Goal: Answer question/provide support: Share knowledge or assist other users

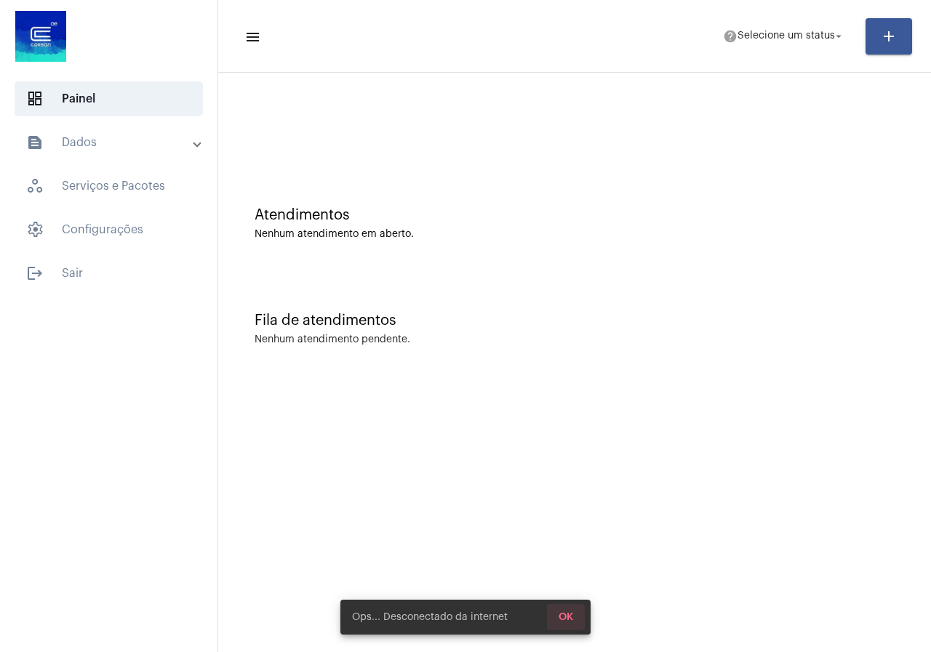
click at [557, 610] on button "OK" at bounding box center [566, 617] width 38 height 26
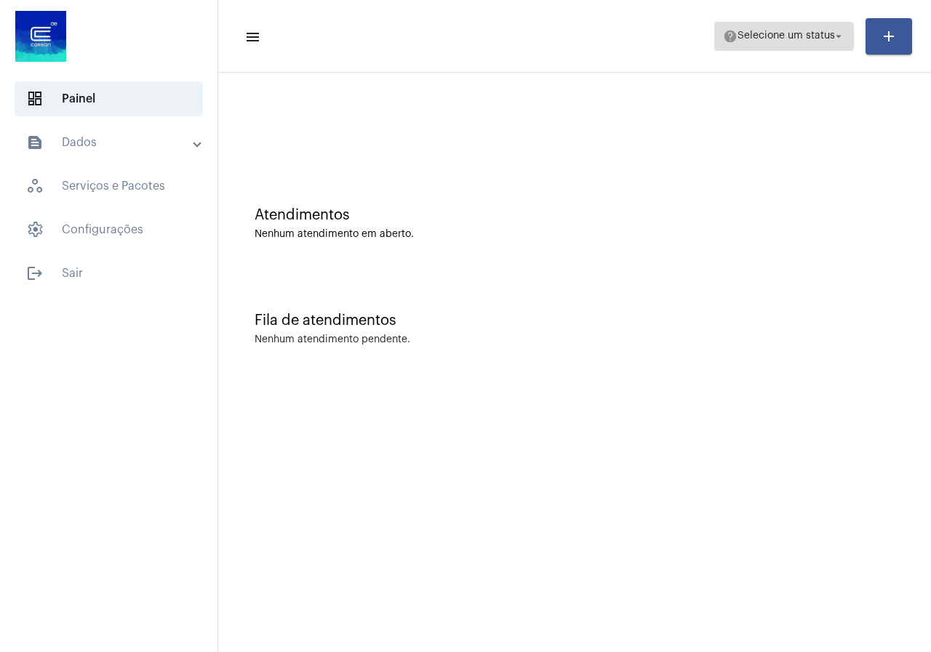
click at [846, 28] on button "help Selecione um status arrow_drop_down" at bounding box center [784, 36] width 140 height 29
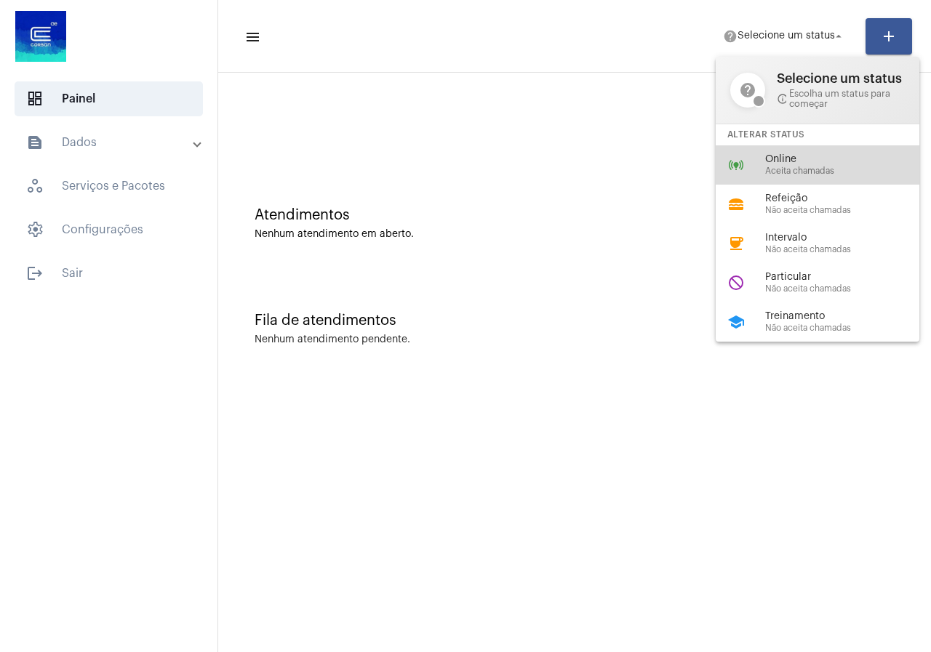
click at [823, 147] on div "online_prediction Online Aceita chamadas" at bounding box center [829, 164] width 227 height 39
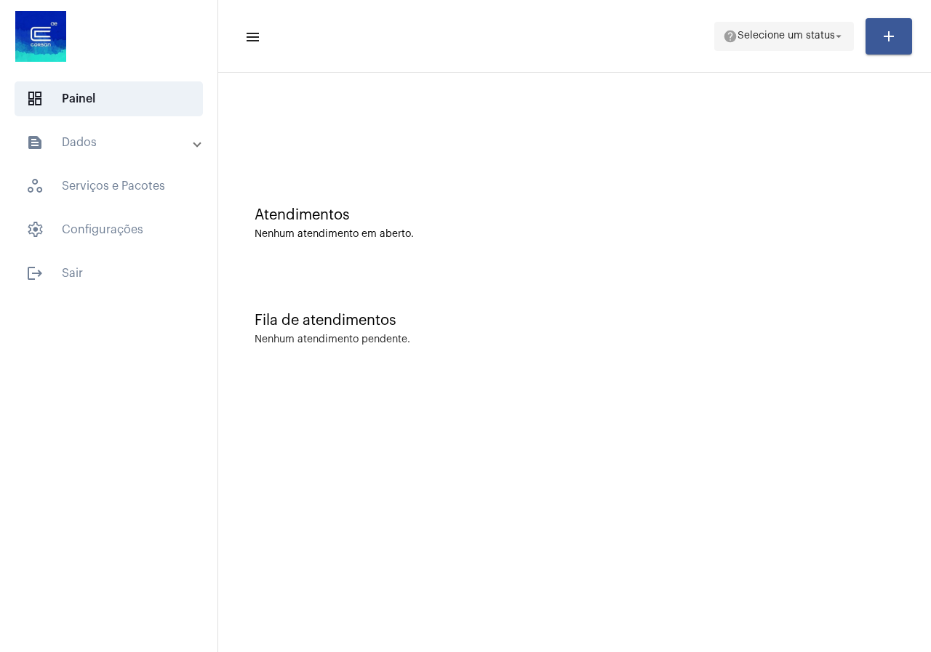
click at [834, 36] on mat-icon "arrow_drop_down" at bounding box center [838, 36] width 13 height 13
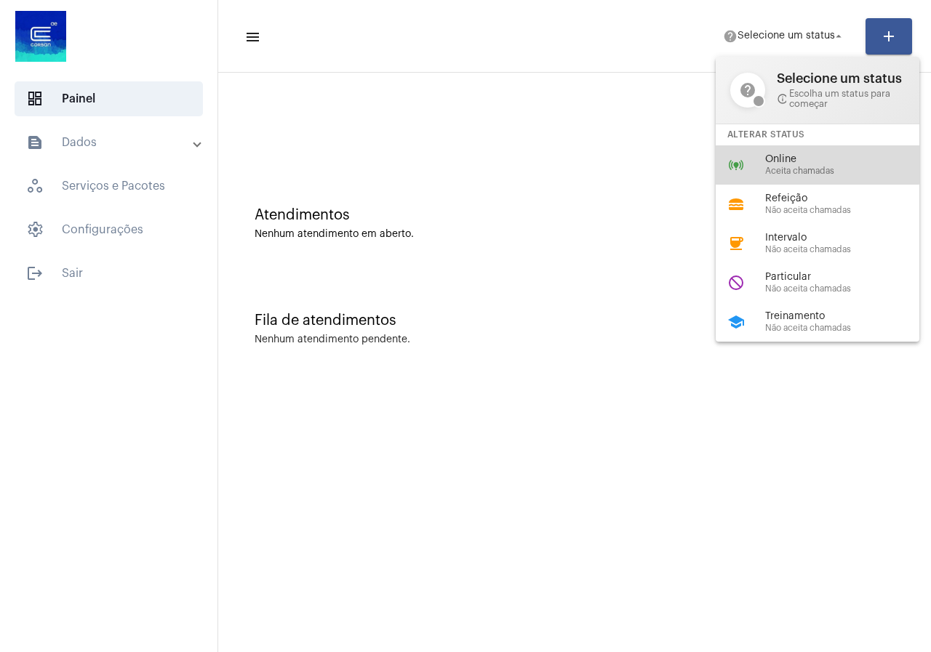
click at [784, 152] on div "online_prediction Online Aceita chamadas" at bounding box center [829, 164] width 227 height 39
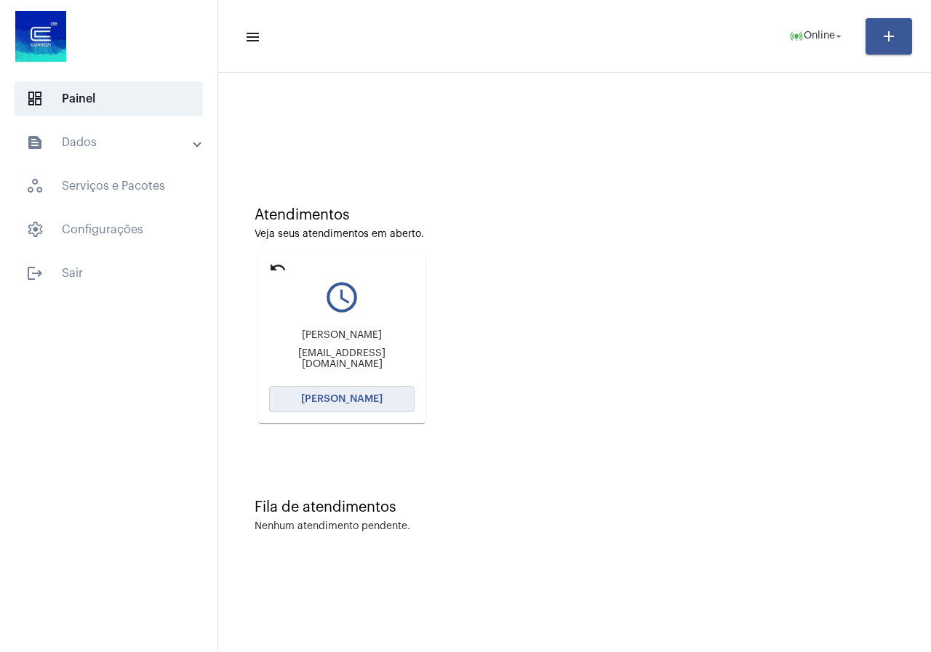
click at [322, 397] on span "[PERSON_NAME]" at bounding box center [341, 399] width 81 height 10
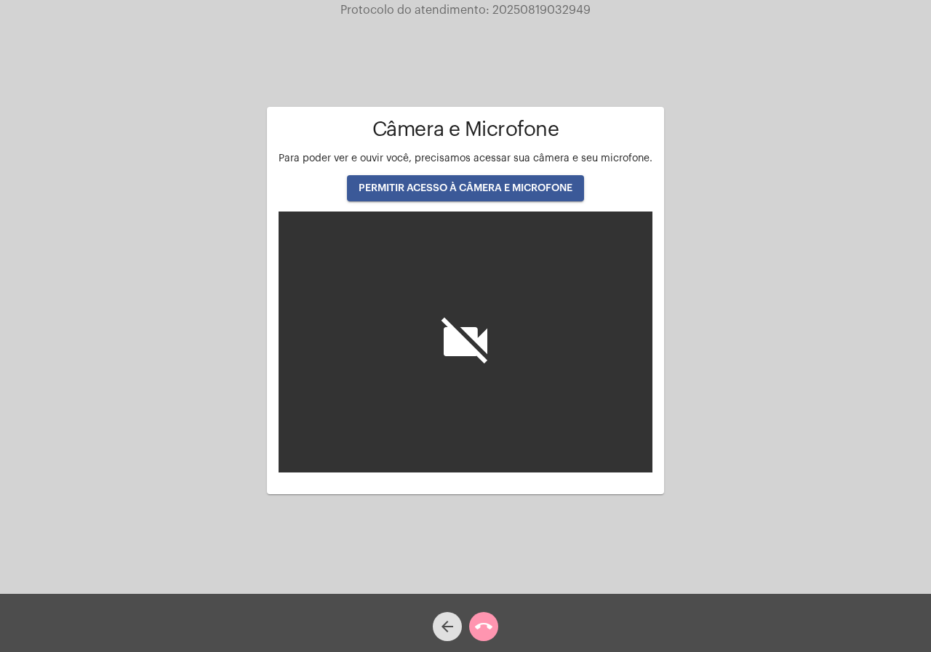
click at [463, 184] on span "PERMITIR ACESSO À CÂMERA E MICROFONE" at bounding box center [466, 188] width 214 height 10
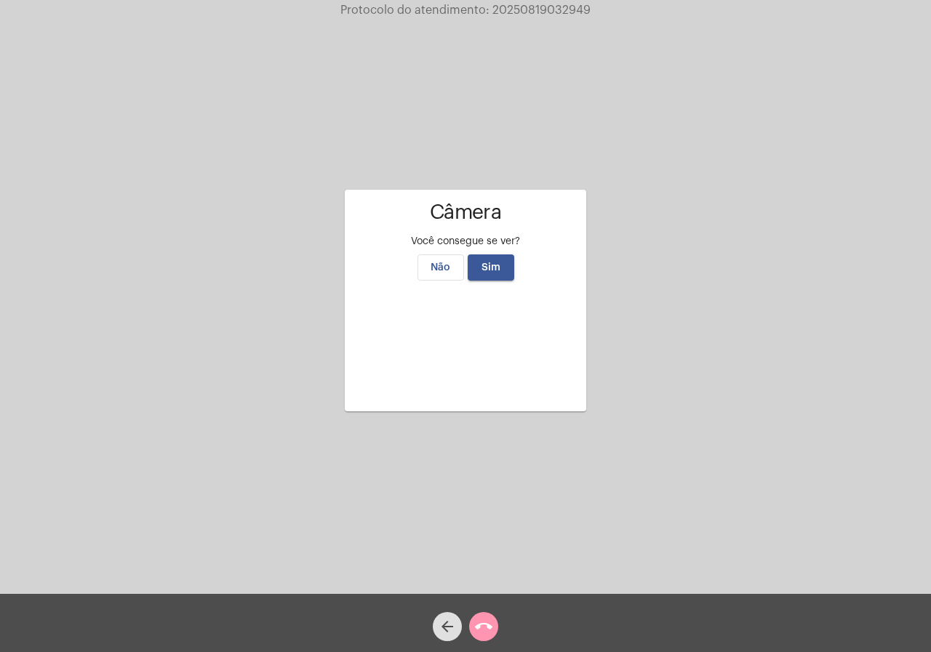
click at [505, 255] on button "Sim" at bounding box center [491, 268] width 47 height 26
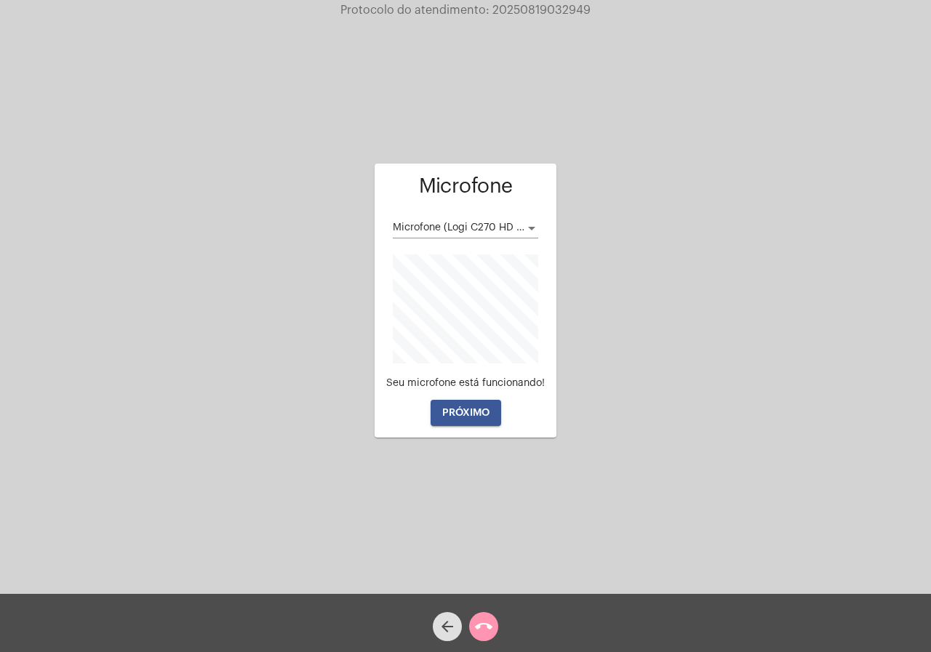
click at [455, 421] on button "PRÓXIMO" at bounding box center [466, 413] width 71 height 26
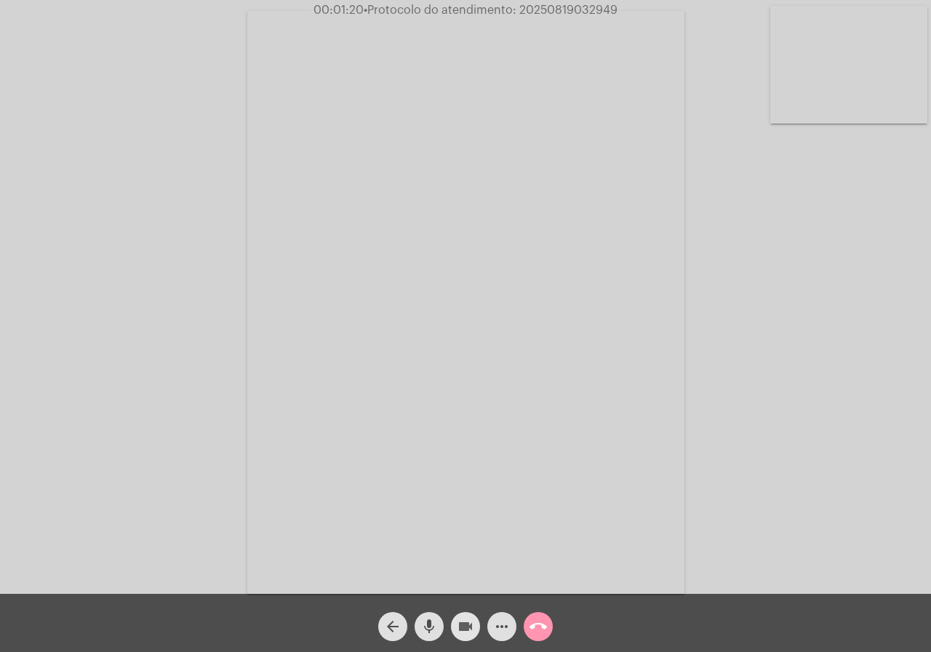
click at [466, 616] on span "videocam" at bounding box center [465, 626] width 17 height 29
click at [431, 623] on mat-icon "mic" at bounding box center [428, 626] width 17 height 17
click at [506, 617] on span "more_horiz" at bounding box center [501, 626] width 17 height 29
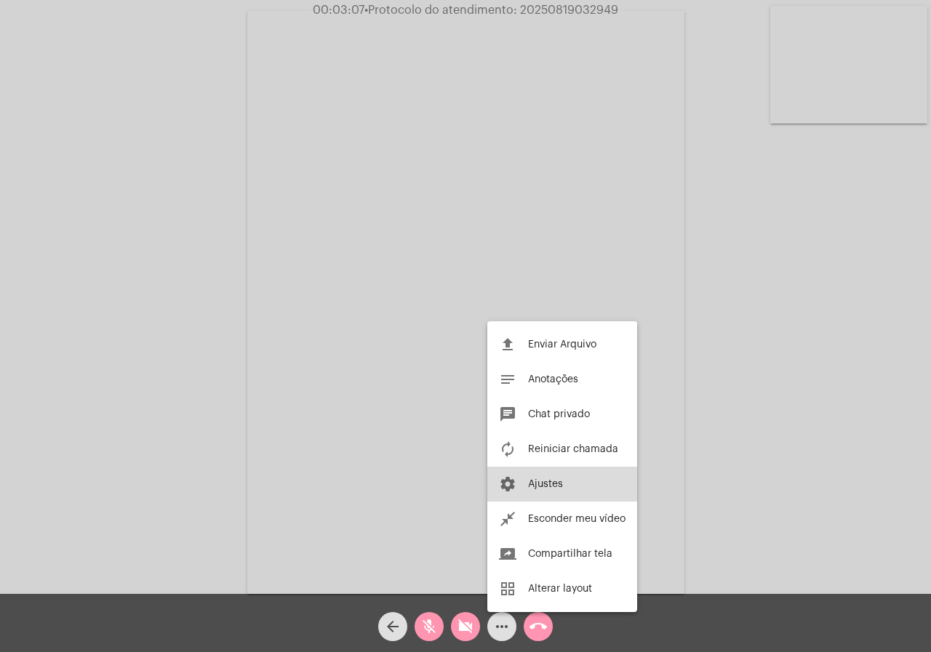
click at [540, 489] on button "settings Ajustes" at bounding box center [562, 484] width 150 height 35
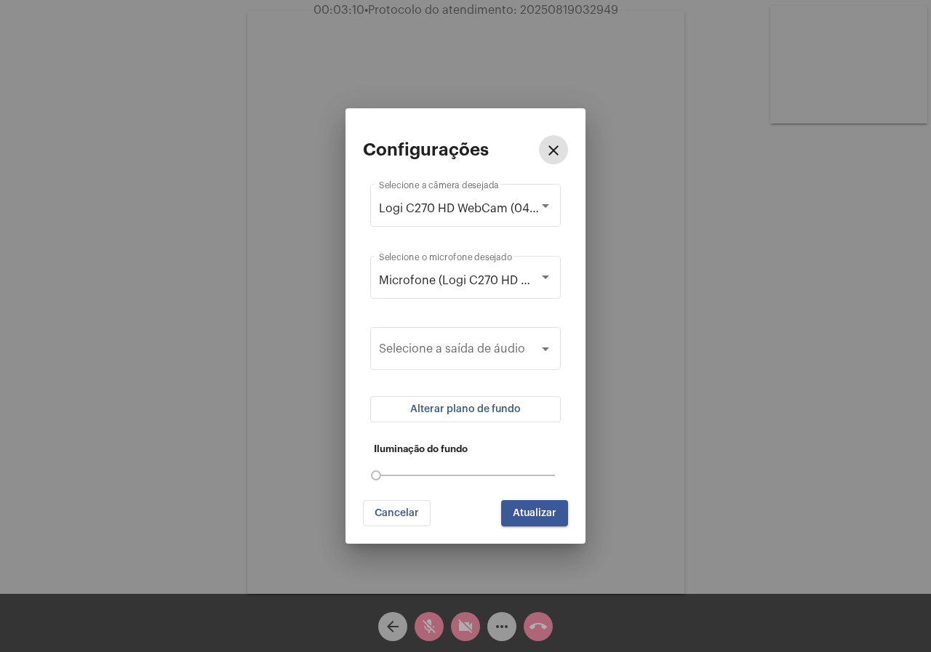
click at [511, 420] on button "Alterar plano de fundo" at bounding box center [465, 409] width 191 height 26
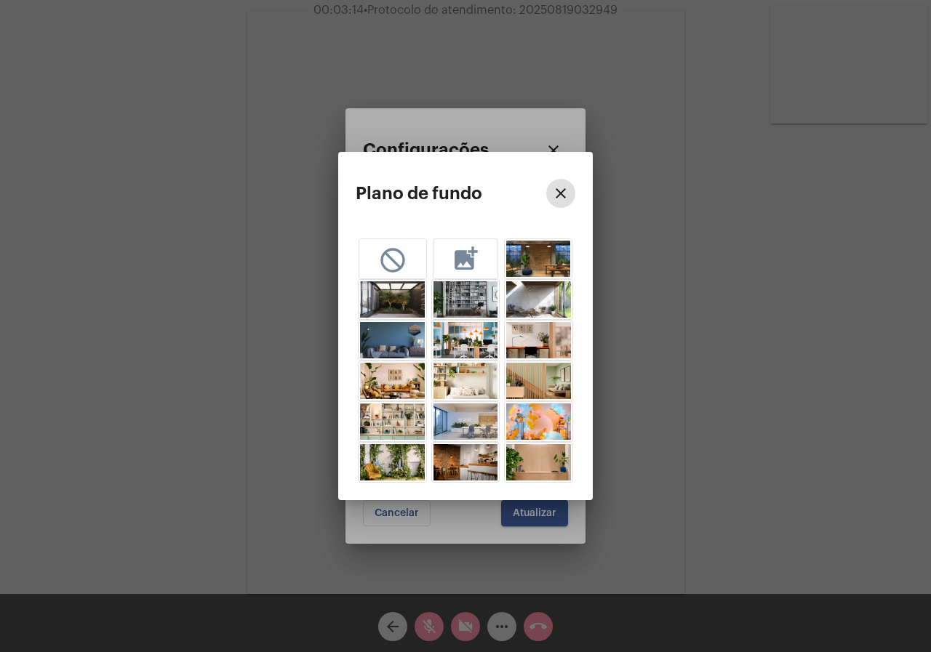
click at [466, 262] on mat-icon "add_photo_alternate" at bounding box center [465, 257] width 29 height 27
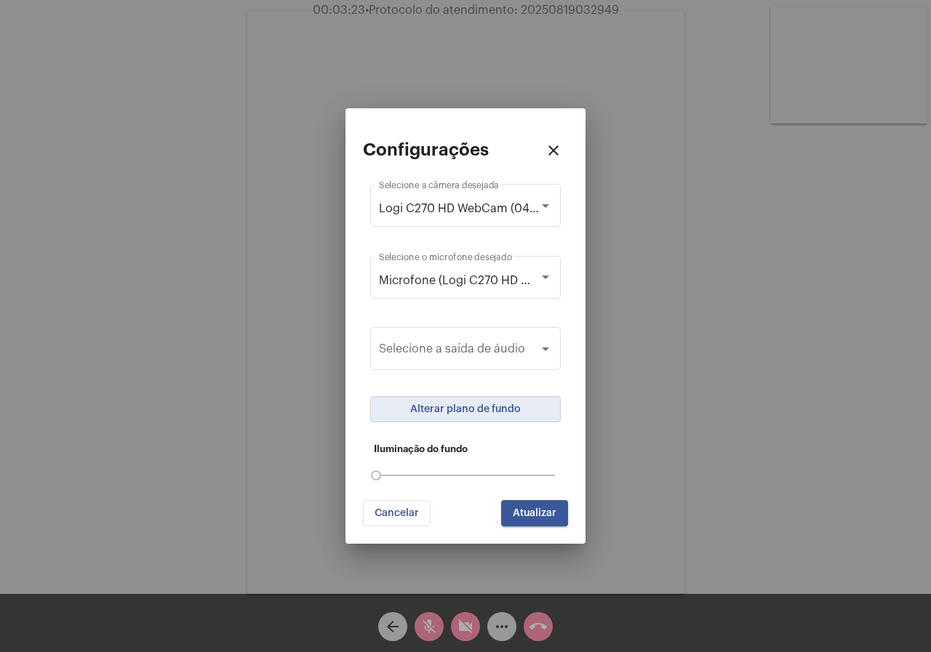
click at [528, 511] on span "Atualizar" at bounding box center [535, 513] width 44 height 10
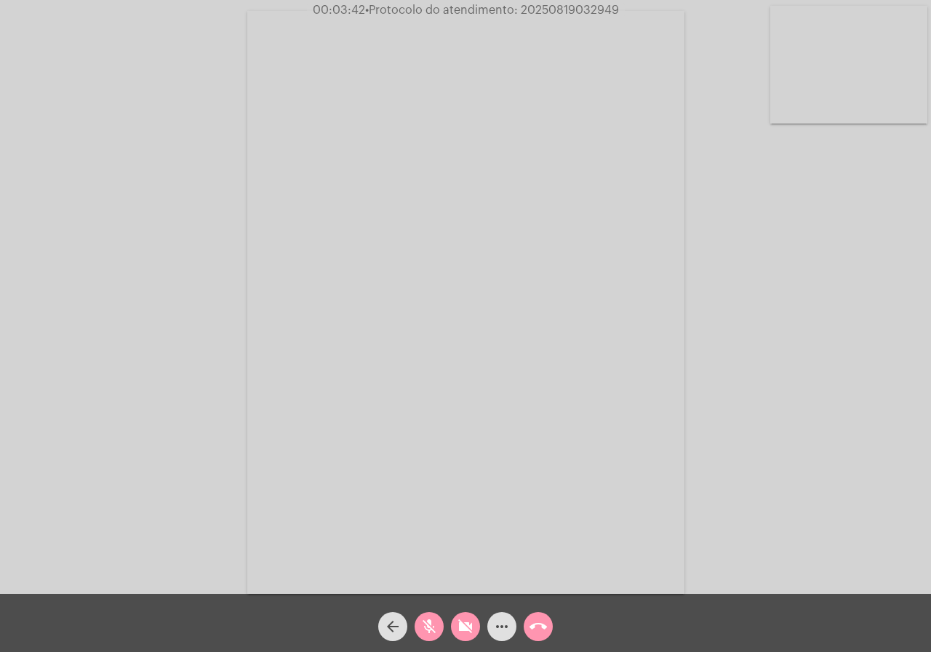
click at [426, 618] on span "mic_off" at bounding box center [428, 626] width 17 height 29
click at [473, 634] on mat-icon "videocam_off" at bounding box center [465, 626] width 17 height 17
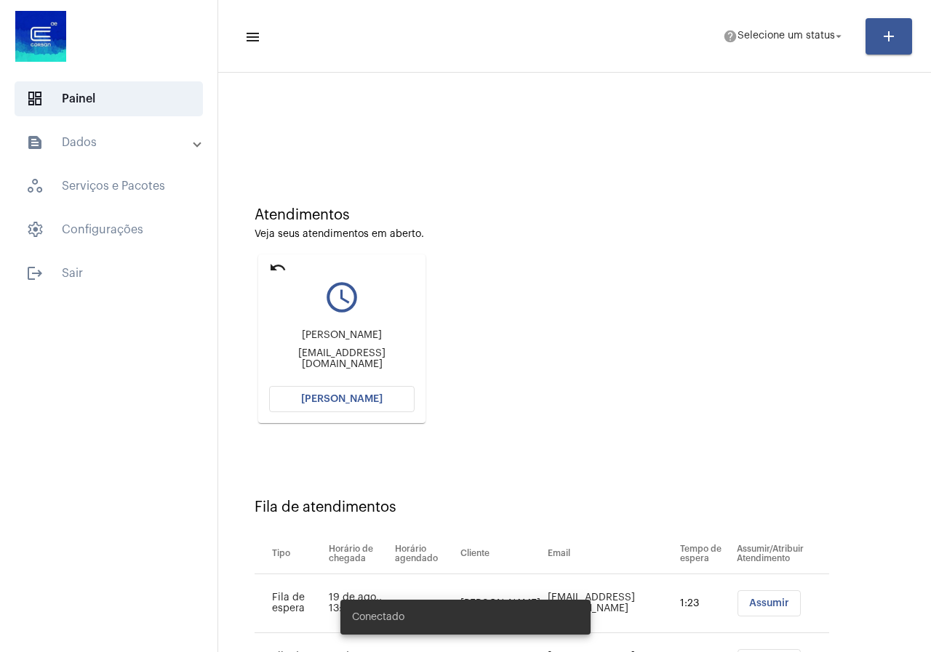
click at [275, 265] on mat-icon "undo" at bounding box center [277, 267] width 17 height 17
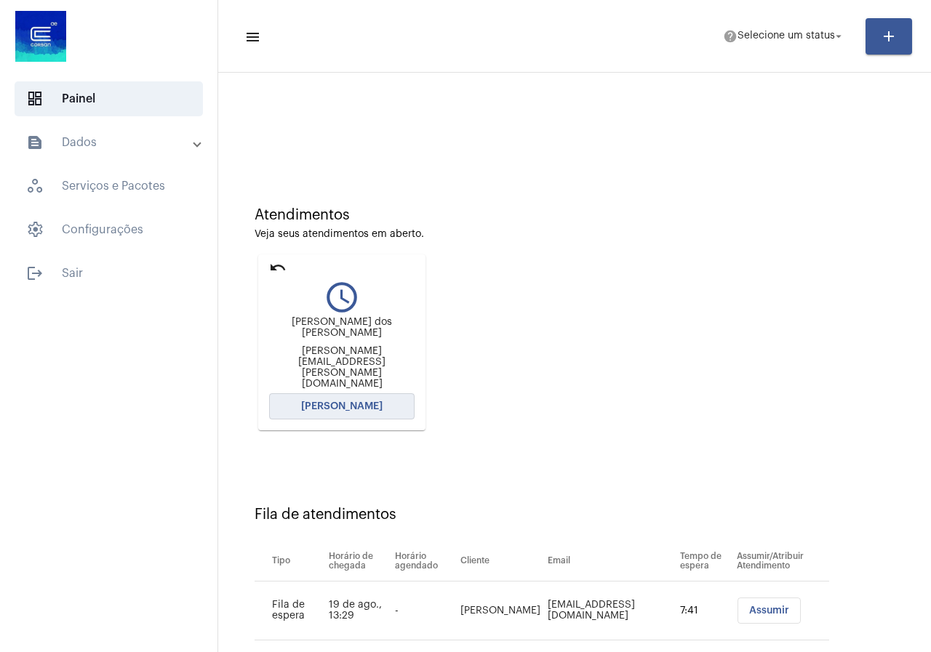
click at [381, 394] on button "[PERSON_NAME]" at bounding box center [341, 406] width 145 height 26
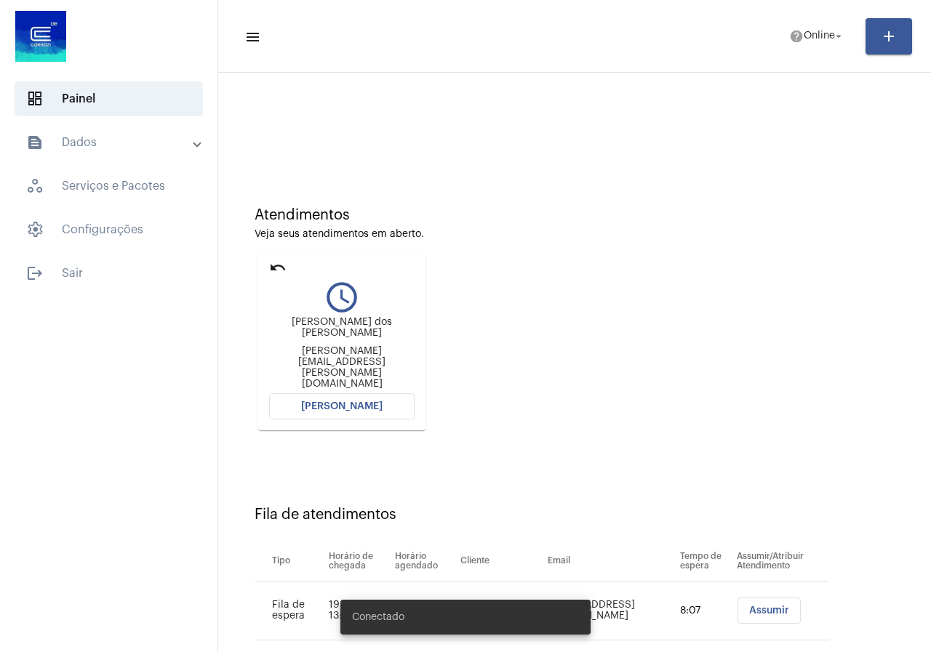
click at [353, 405] on button "[PERSON_NAME]" at bounding box center [341, 406] width 145 height 26
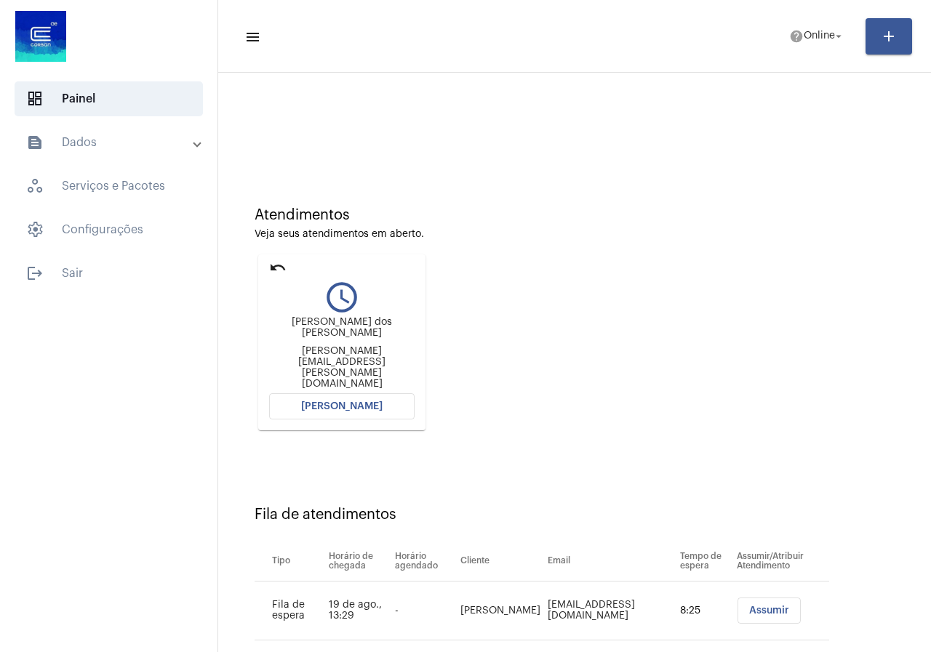
drag, startPoint x: 289, startPoint y: 4, endPoint x: 656, endPoint y: 88, distance: 376.2
click at [656, 88] on div at bounding box center [574, 122] width 698 height 84
click at [318, 401] on span "[PERSON_NAME]" at bounding box center [341, 406] width 81 height 10
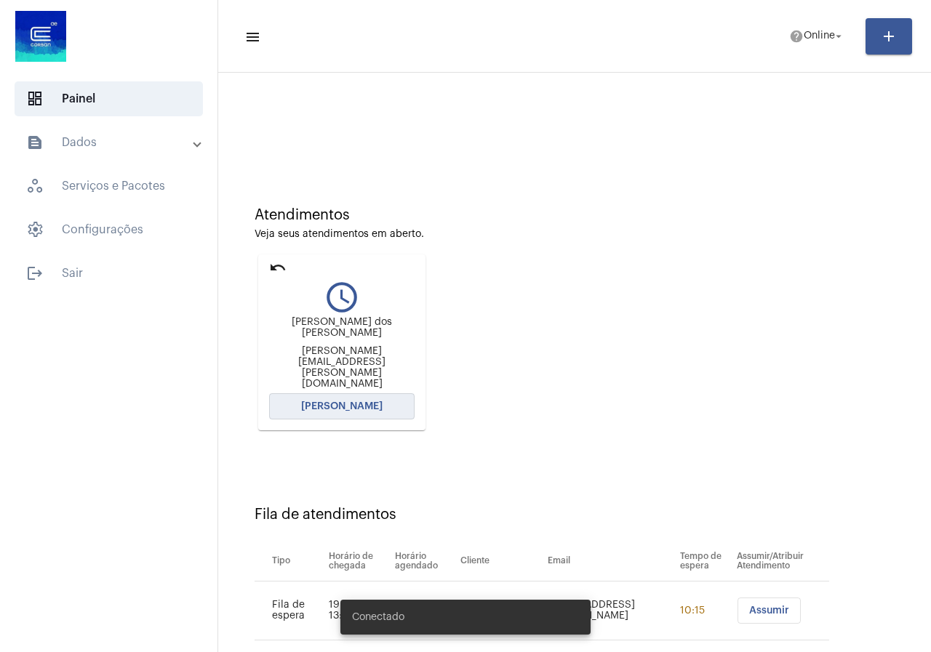
click at [327, 408] on button "Abrir Chamada" at bounding box center [341, 406] width 145 height 26
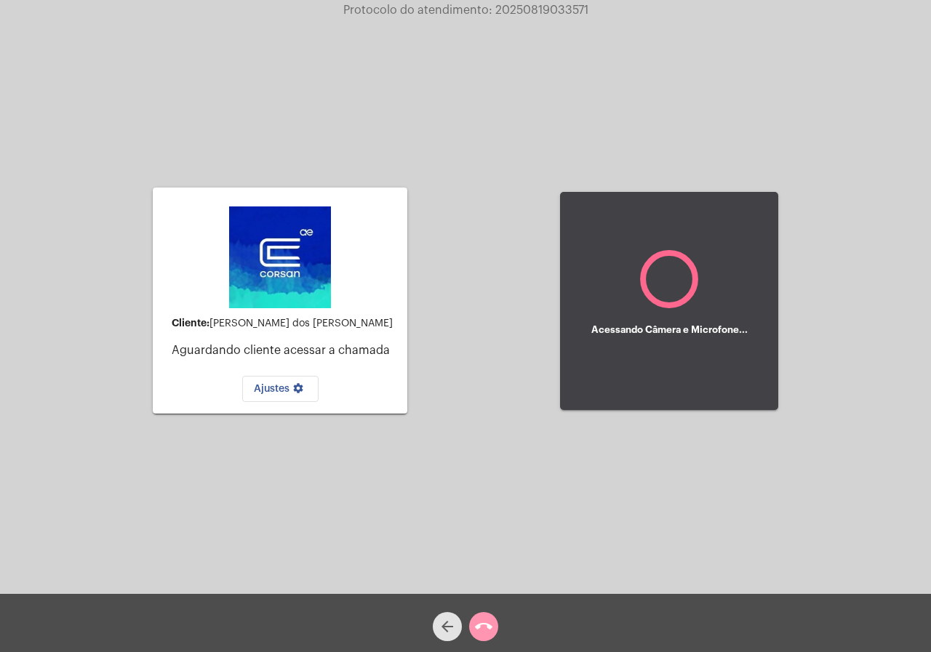
click at [448, 621] on mat-icon "arrow_back" at bounding box center [447, 626] width 17 height 17
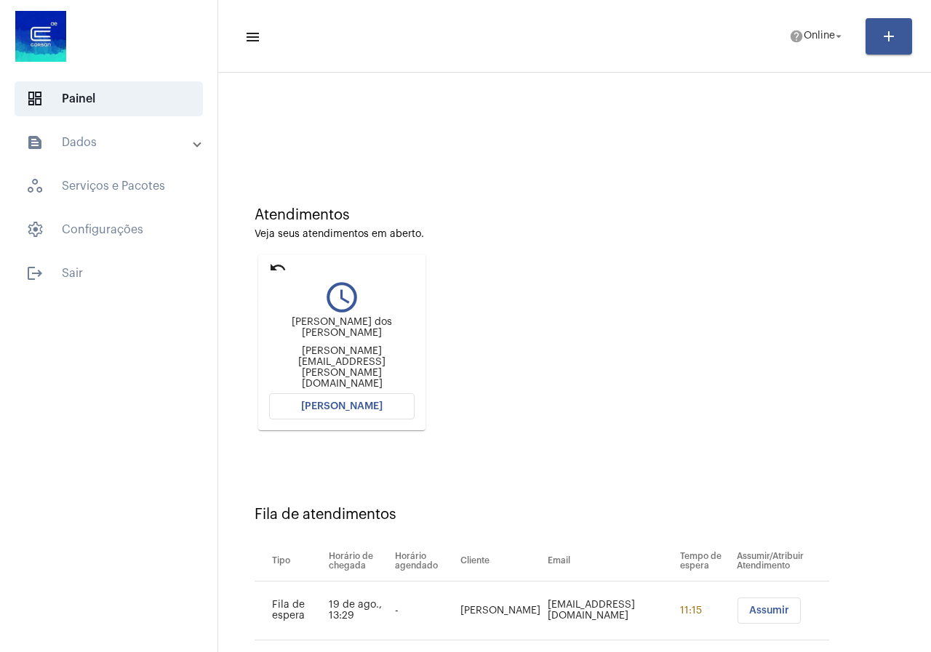
click at [272, 266] on mat-icon "undo" at bounding box center [277, 267] width 17 height 17
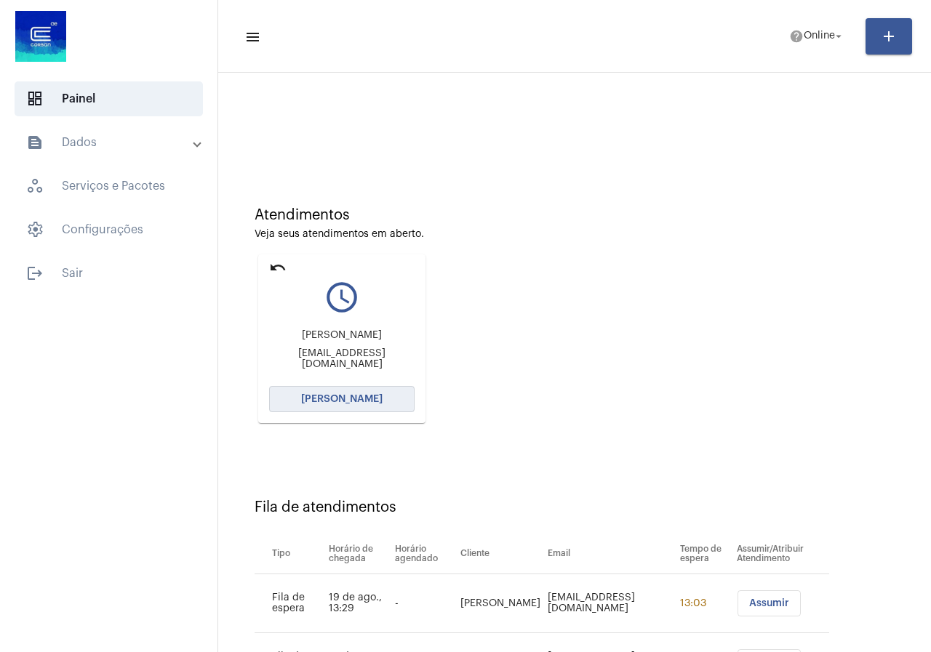
click at [364, 403] on span "[PERSON_NAME]" at bounding box center [341, 399] width 81 height 10
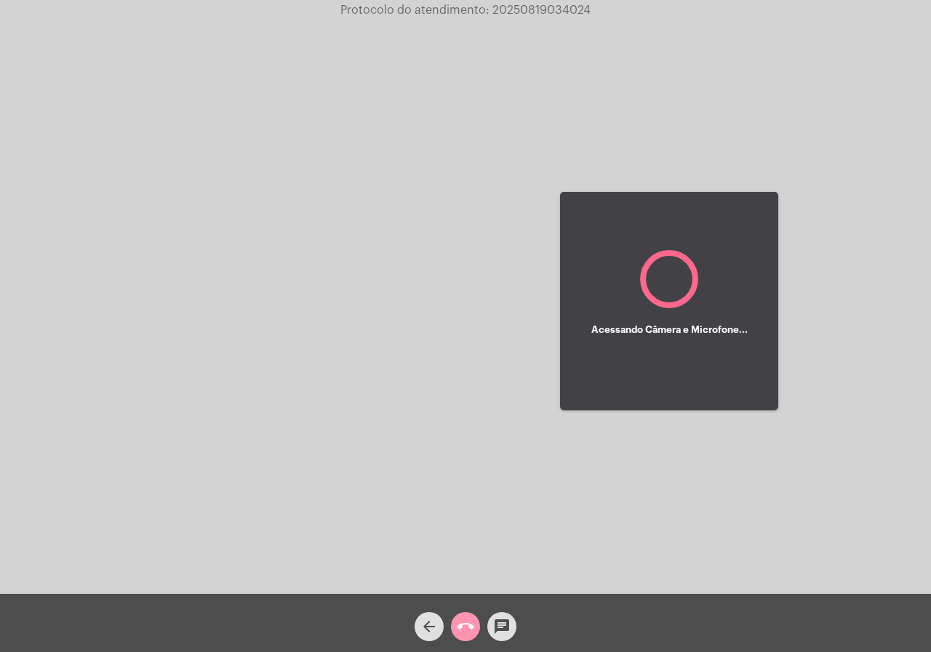
click at [436, 629] on mat-icon "arrow_back" at bounding box center [428, 626] width 17 height 17
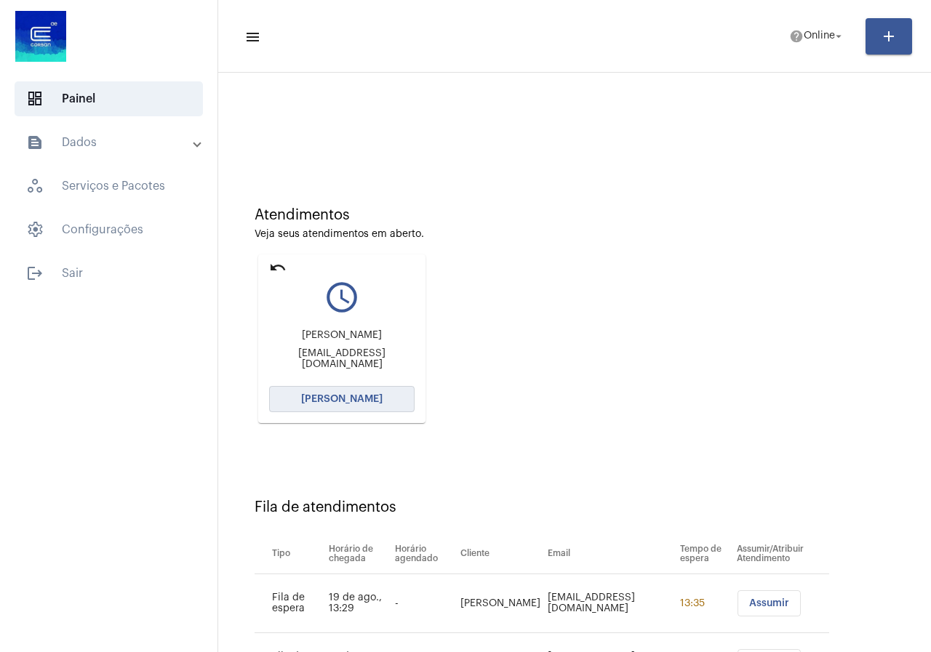
click at [355, 409] on button "[PERSON_NAME]" at bounding box center [341, 399] width 145 height 26
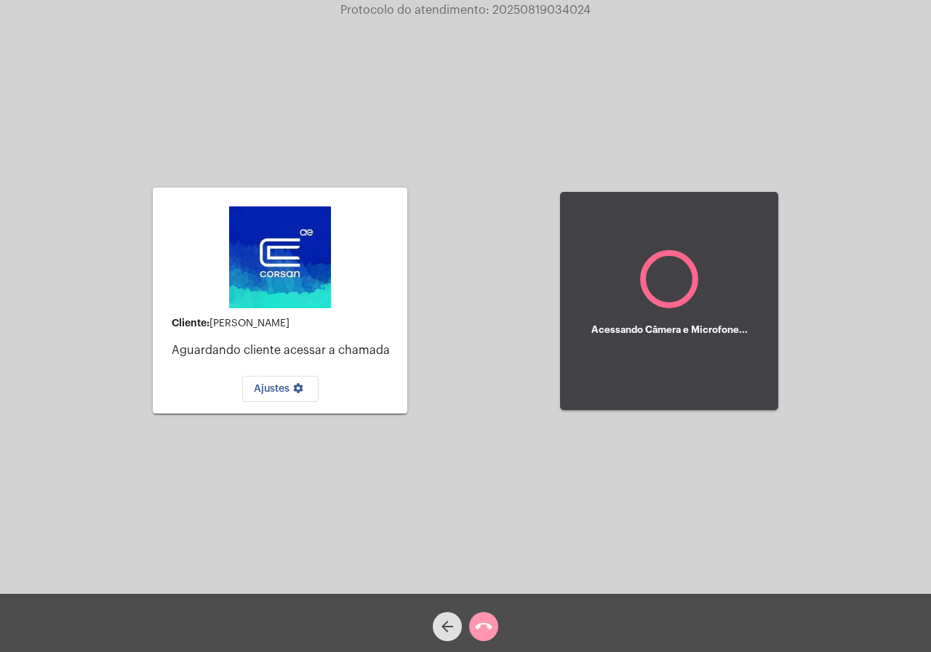
click at [436, 628] on button "arrow_back" at bounding box center [447, 626] width 29 height 29
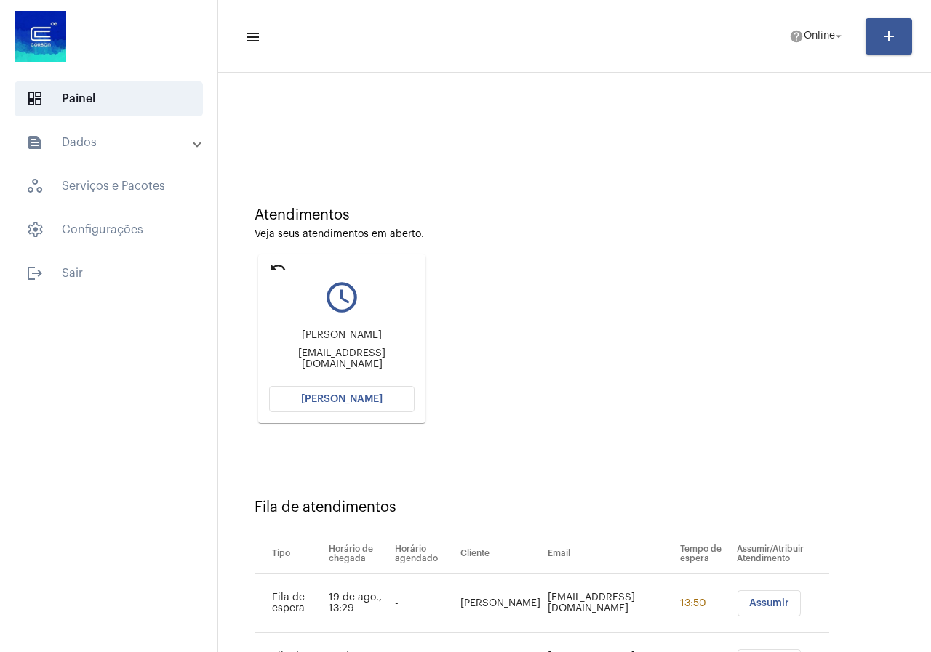
click at [382, 405] on button "[PERSON_NAME]" at bounding box center [341, 399] width 145 height 26
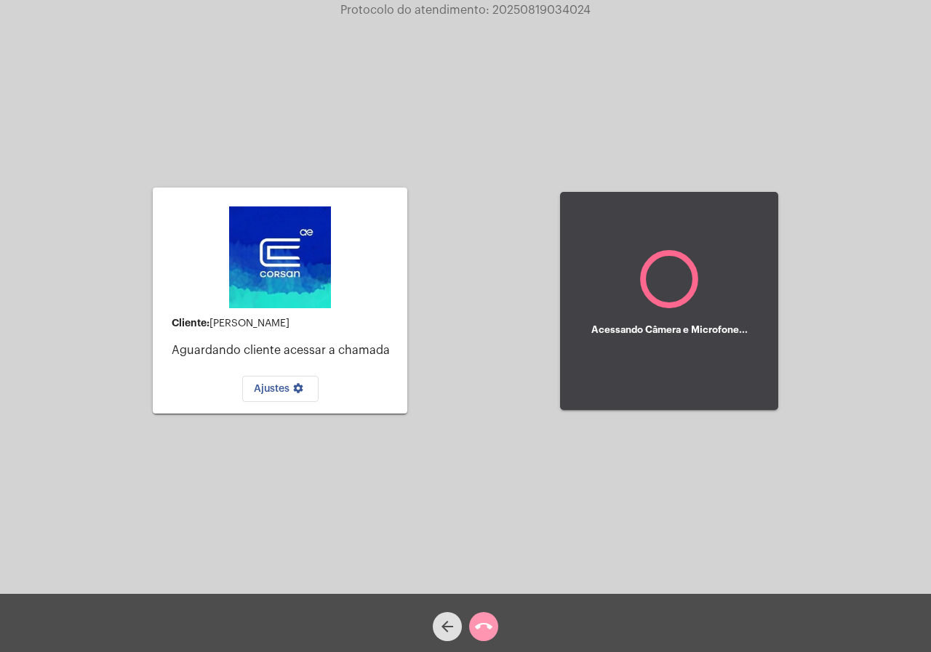
click at [444, 633] on mat-icon "arrow_back" at bounding box center [447, 626] width 17 height 17
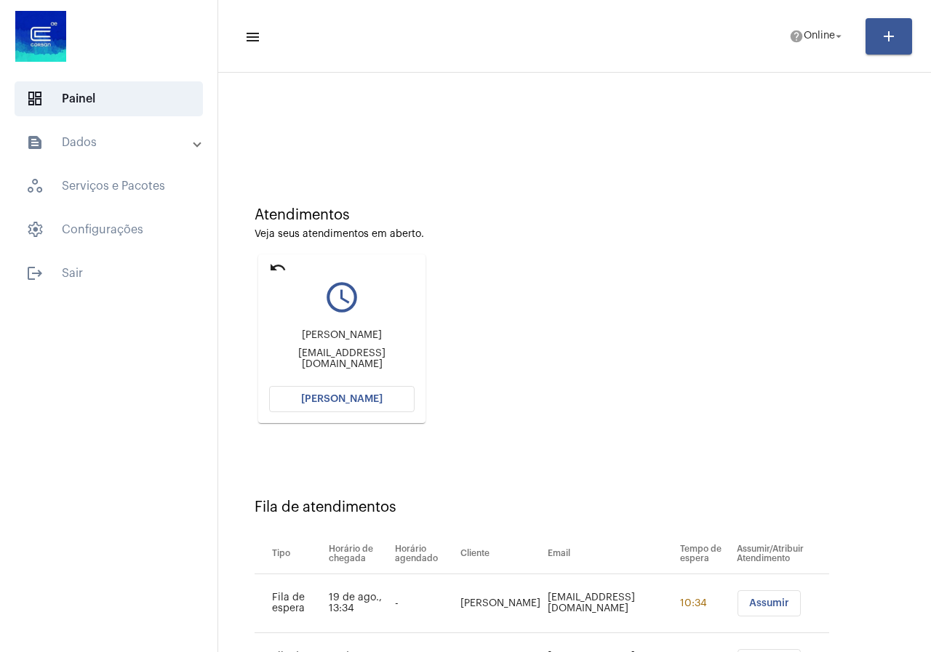
click at [320, 403] on span "[PERSON_NAME]" at bounding box center [341, 399] width 81 height 10
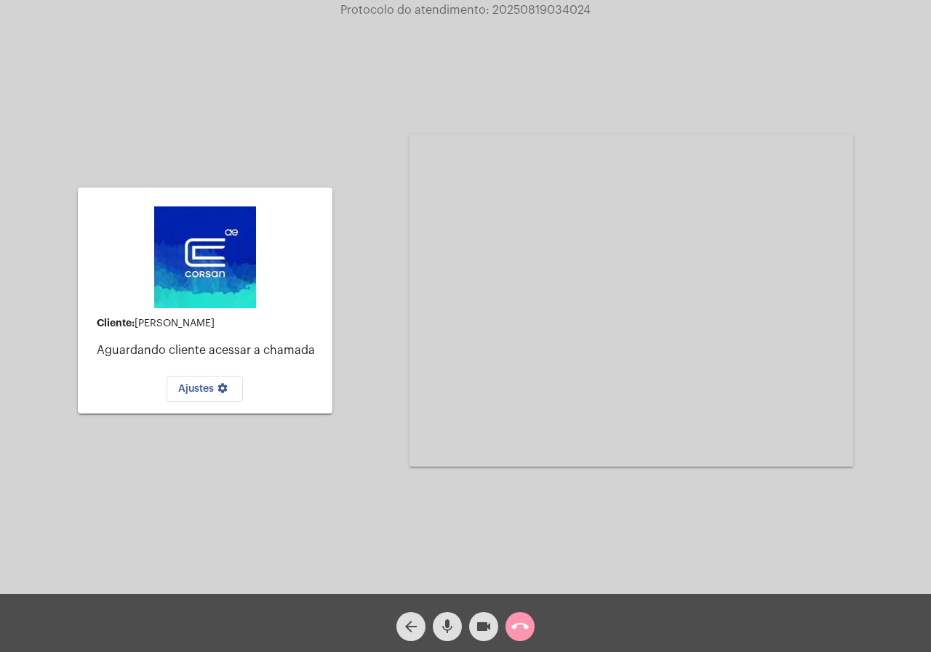
click at [479, 626] on mat-icon "videocam" at bounding box center [483, 626] width 17 height 17
click at [451, 615] on span "mic" at bounding box center [447, 626] width 17 height 29
click at [479, 614] on span "videocam_off" at bounding box center [483, 626] width 17 height 29
click at [455, 623] on mat-icon "mic_off" at bounding box center [447, 626] width 17 height 17
click at [415, 633] on mat-icon "arrow_back" at bounding box center [410, 626] width 17 height 17
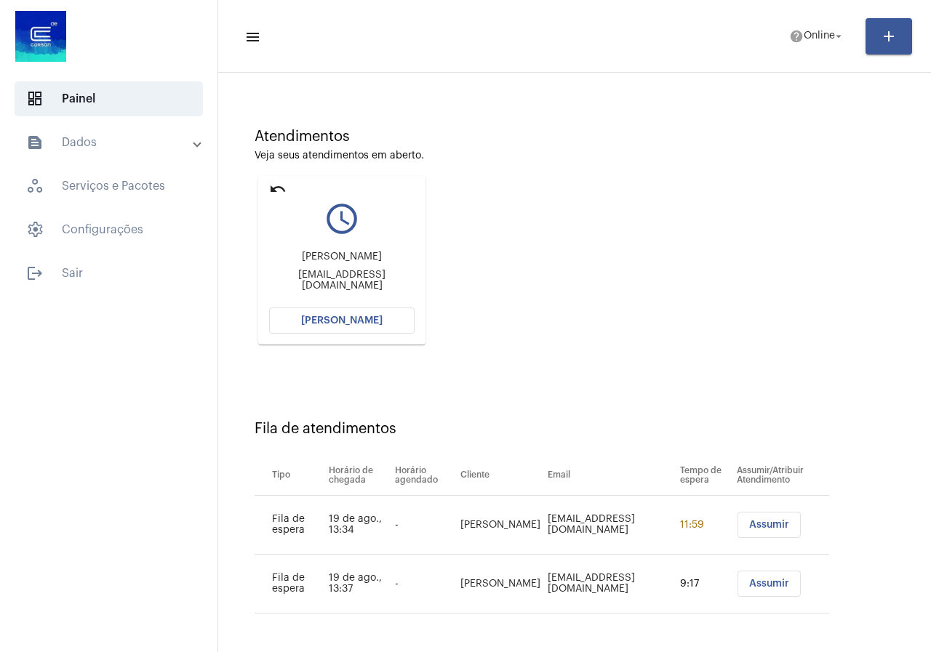
scroll to position [79, 0]
click at [764, 519] on button "Assumir" at bounding box center [769, 524] width 63 height 26
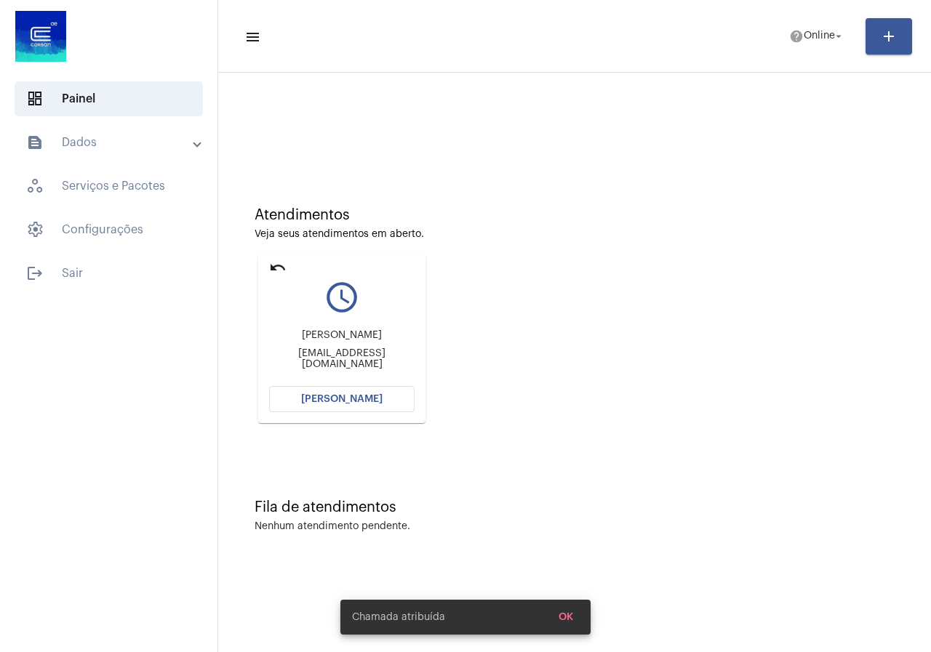
scroll to position [0, 0]
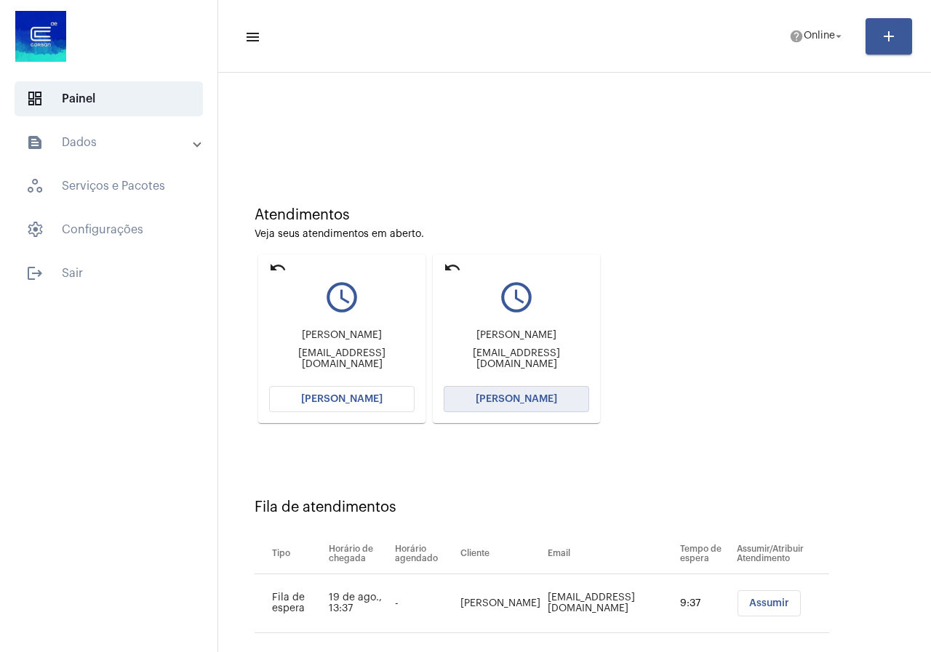
click at [451, 399] on button "[PERSON_NAME]" at bounding box center [516, 399] width 145 height 26
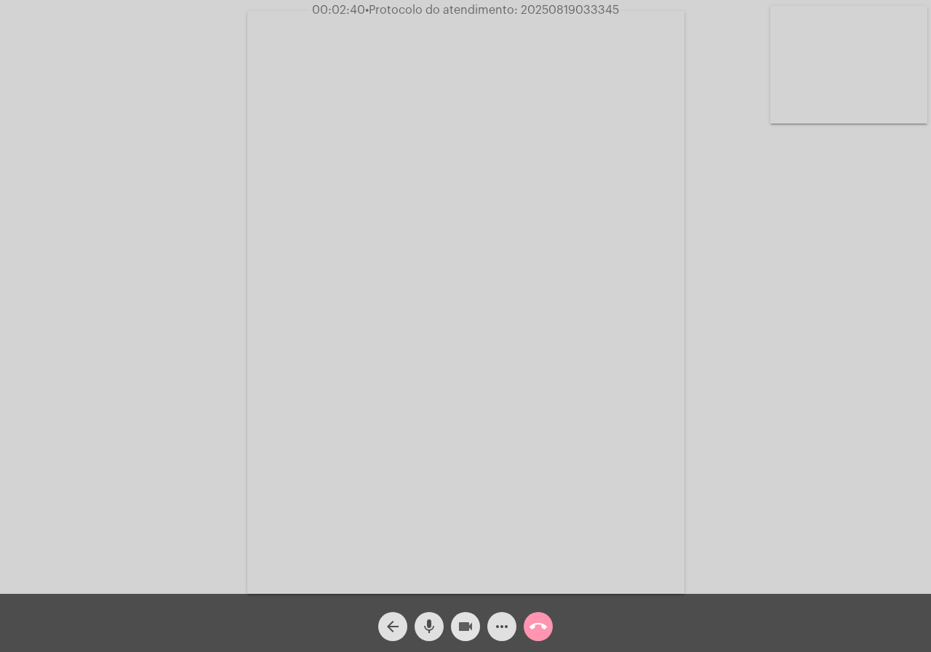
click at [468, 623] on mat-icon "videocam" at bounding box center [465, 626] width 17 height 17
click at [439, 621] on button "mic" at bounding box center [429, 626] width 29 height 29
click at [439, 621] on button "mic_off" at bounding box center [429, 626] width 29 height 29
click at [460, 620] on mat-icon "videocam_off" at bounding box center [465, 626] width 17 height 17
click at [542, 627] on mat-icon "call_end" at bounding box center [537, 626] width 17 height 17
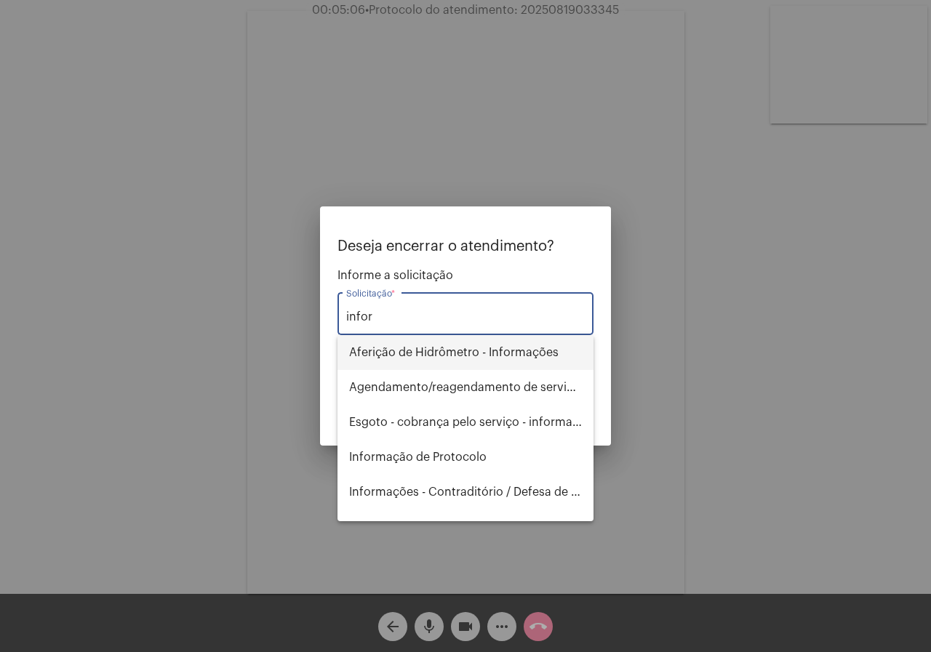
type input "inform"
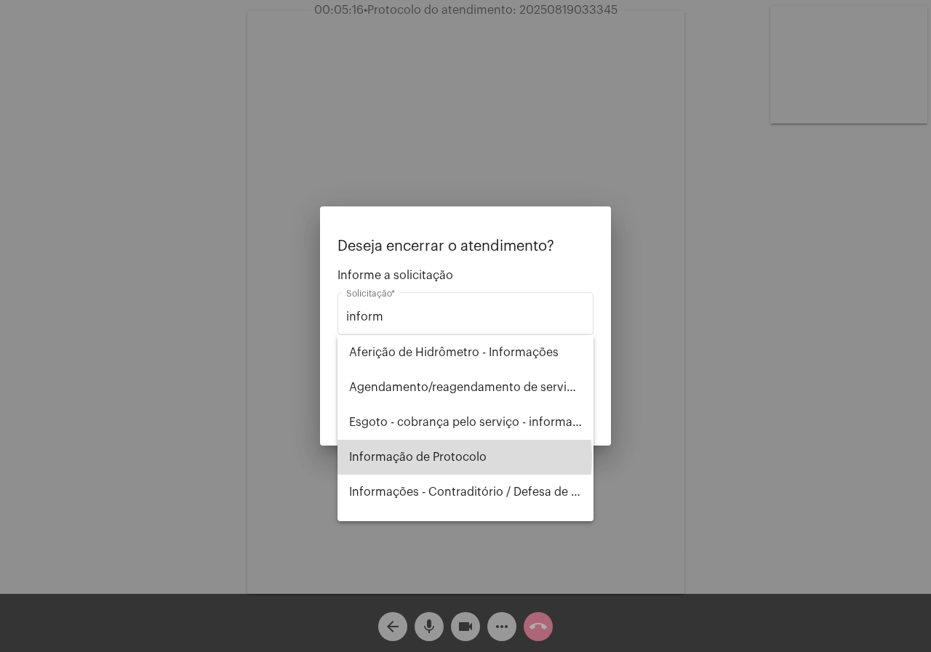
click at [464, 458] on span "Informação de Protocolo" at bounding box center [465, 457] width 233 height 35
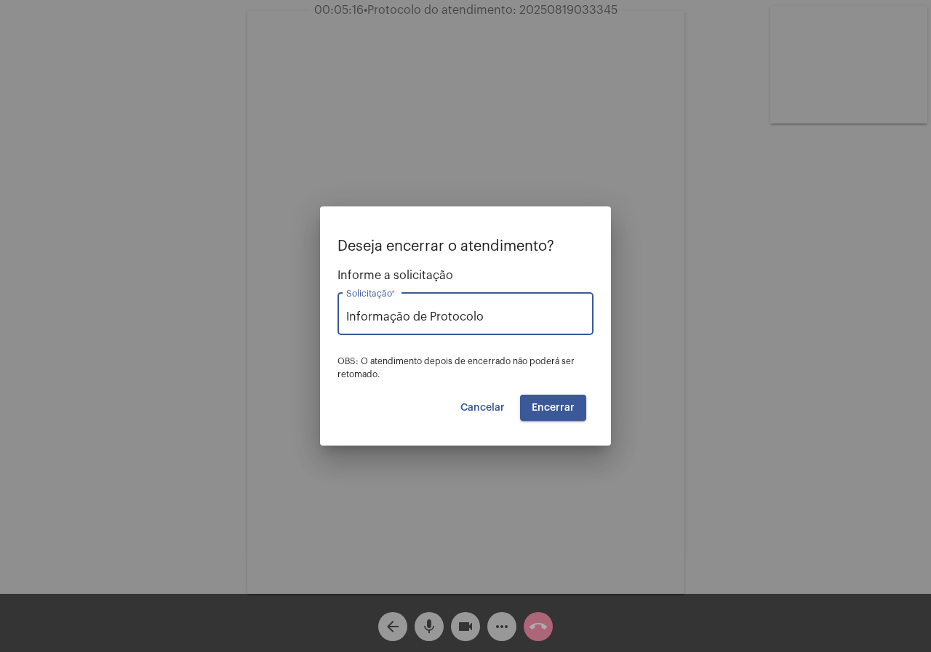
click at [527, 407] on button "Encerrar" at bounding box center [553, 408] width 66 height 26
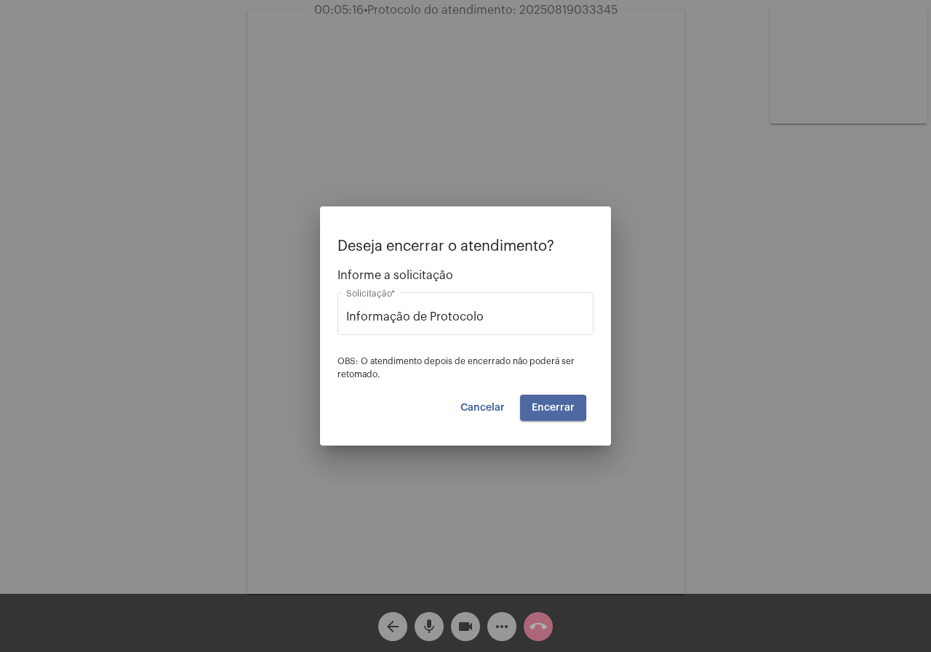
click at [527, 407] on button "Encerrar" at bounding box center [553, 408] width 66 height 26
click at [423, 618] on div at bounding box center [465, 326] width 931 height 652
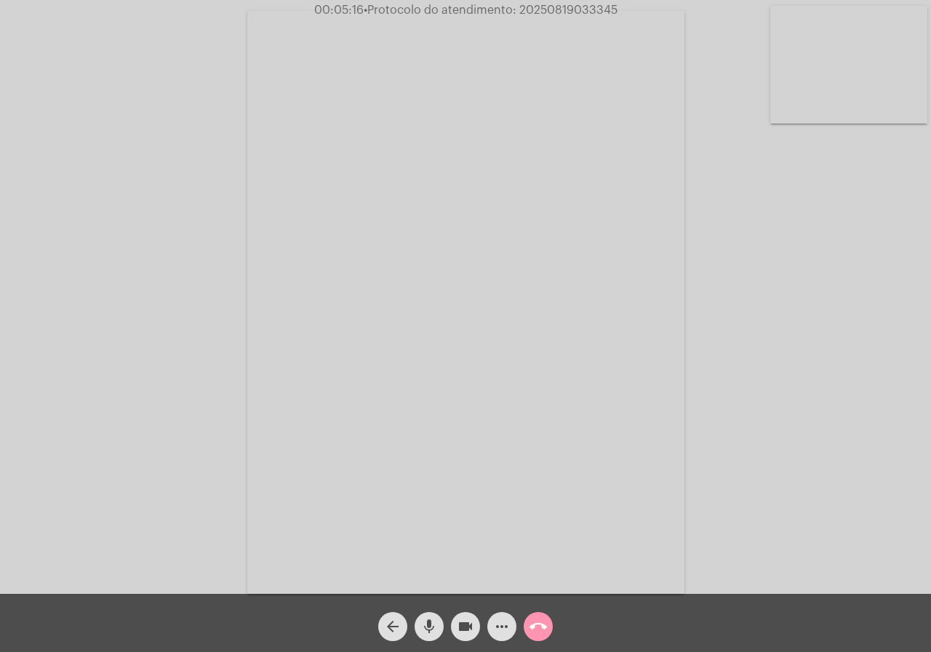
click at [532, 623] on mat-icon "call_end" at bounding box center [537, 626] width 17 height 17
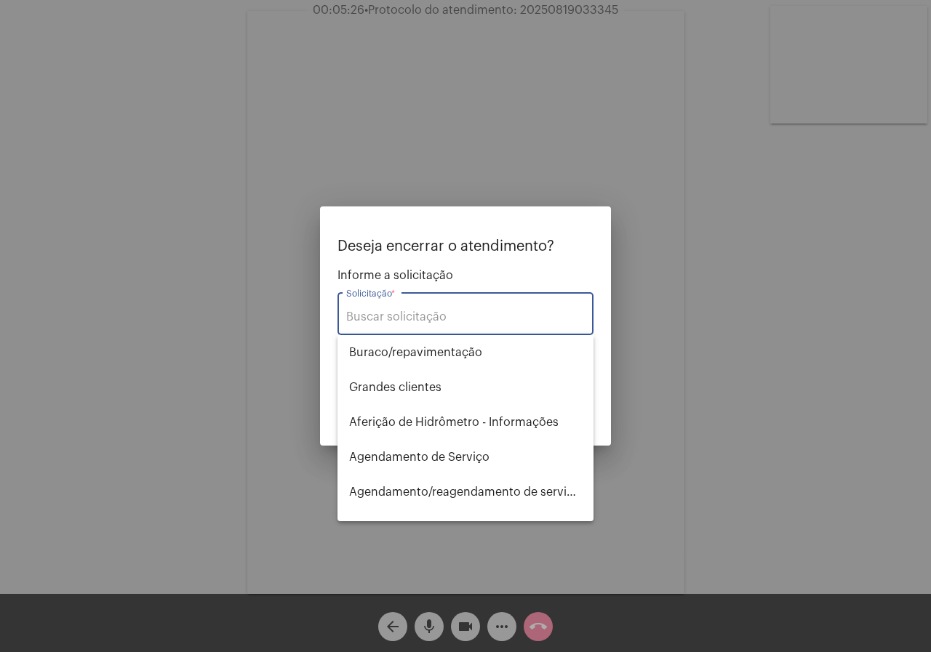
click at [516, 614] on div at bounding box center [465, 326] width 931 height 652
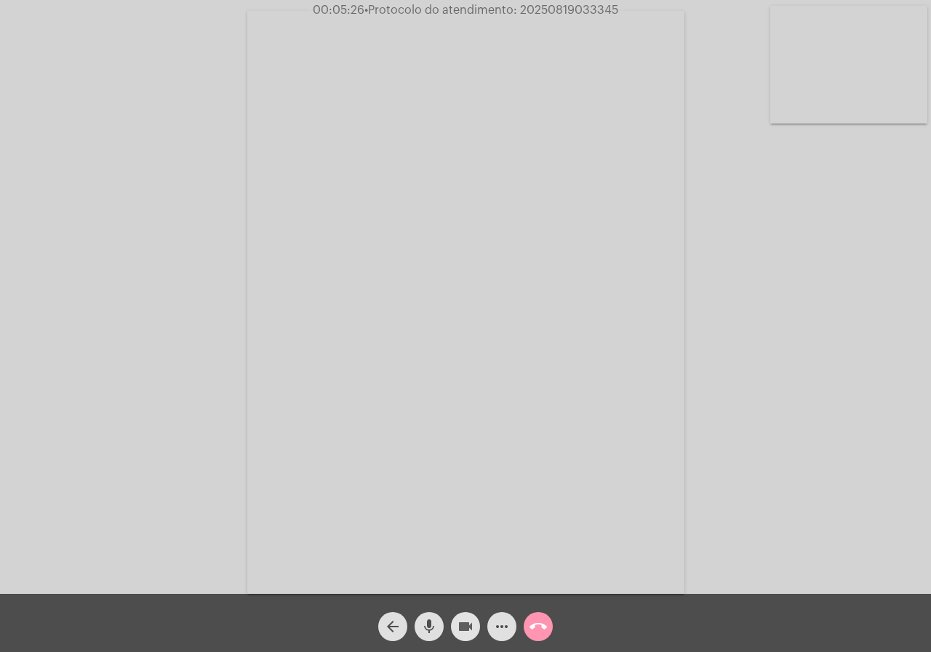
click at [454, 625] on button "videocam" at bounding box center [465, 626] width 29 height 29
click at [441, 625] on button "mic" at bounding box center [429, 626] width 29 height 29
click at [533, 617] on span "call_end" at bounding box center [537, 626] width 17 height 29
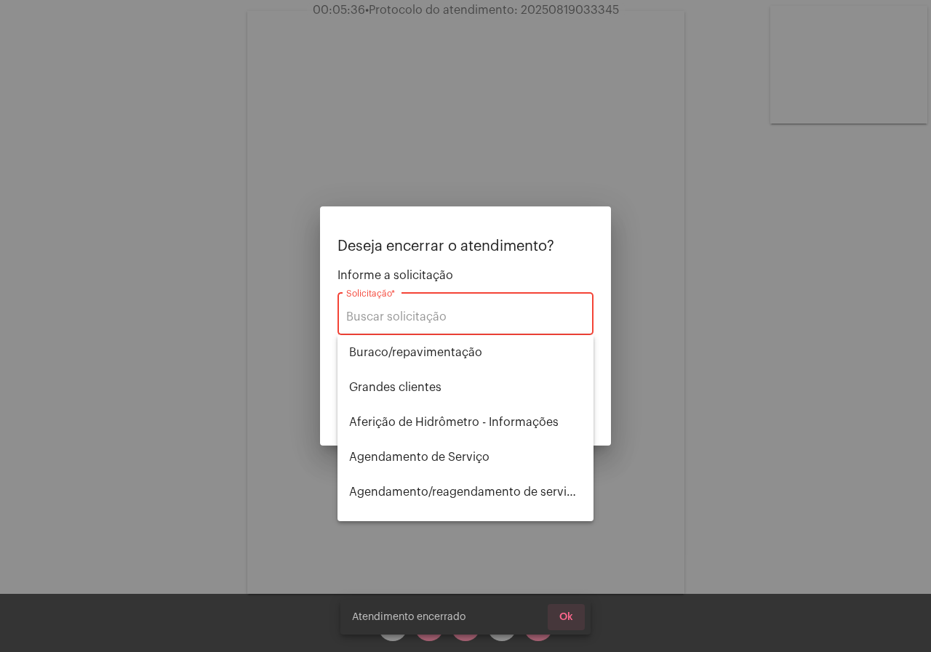
click at [559, 615] on span "Ok" at bounding box center [566, 617] width 14 height 10
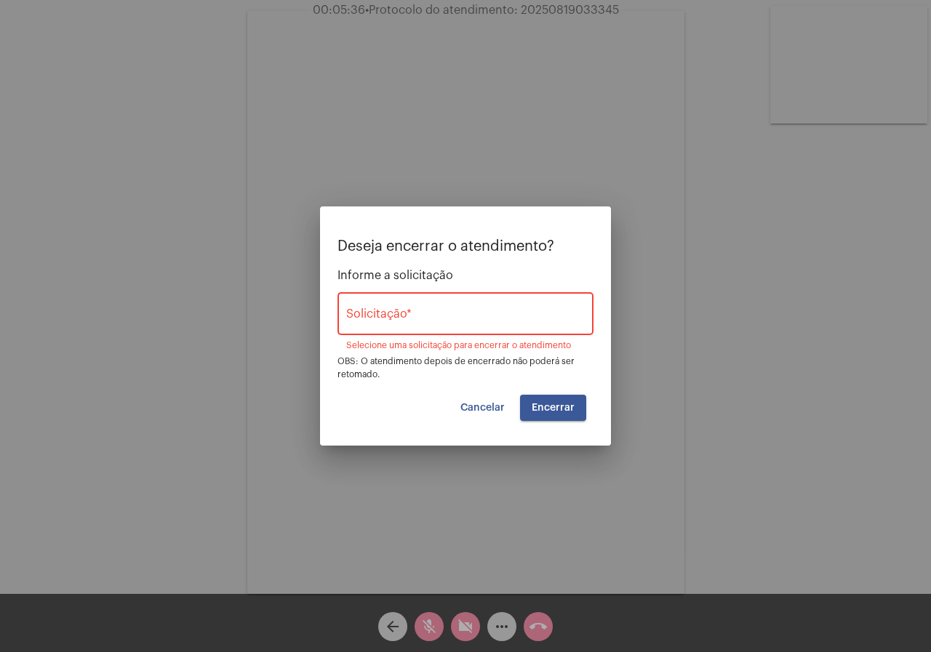
click at [515, 340] on div "Solicitação * Selecione uma solicitação para encerrar o atendimento" at bounding box center [465, 321] width 256 height 59
click at [513, 326] on div "Solicitação *" at bounding box center [465, 312] width 239 height 46
click at [512, 317] on input "Solicitação *" at bounding box center [465, 317] width 239 height 13
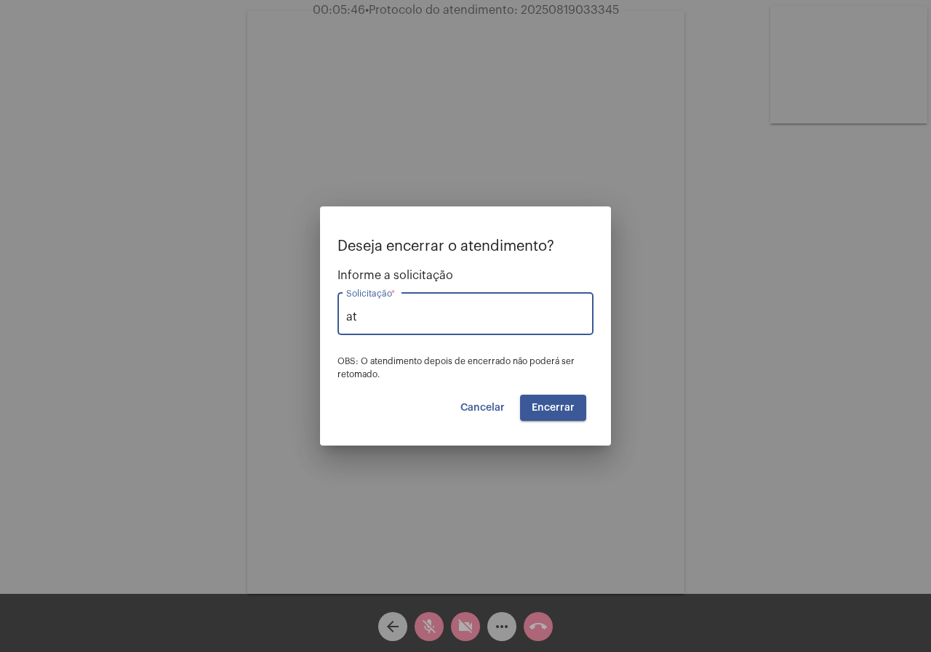
type input "a"
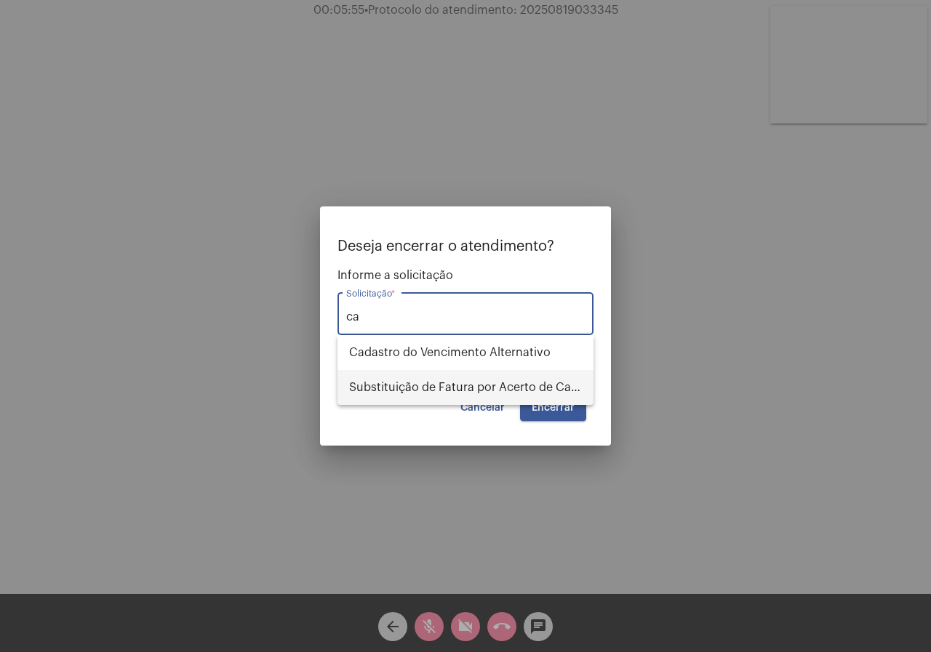
type input "c"
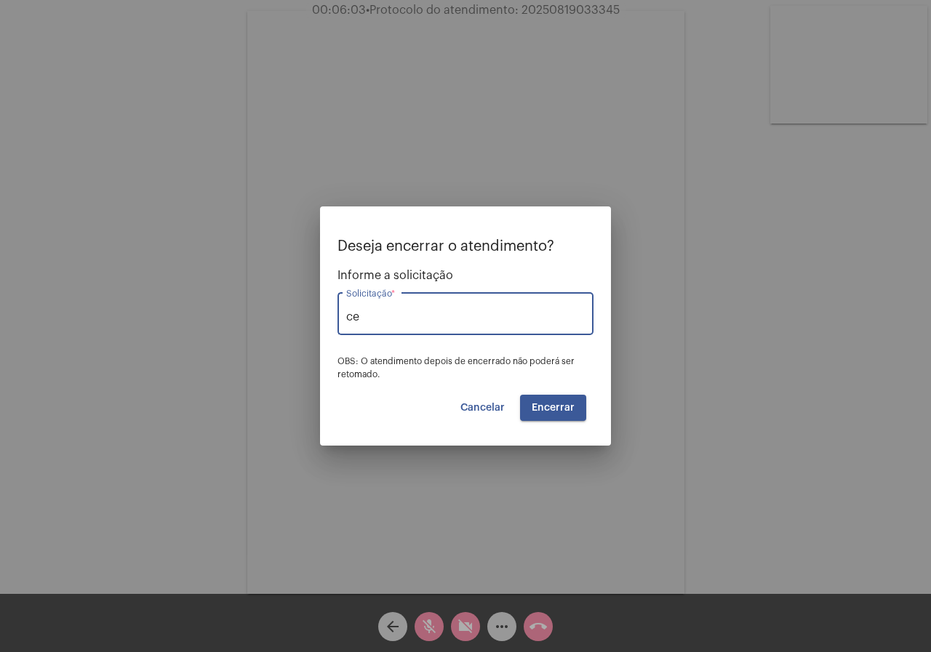
type input "c"
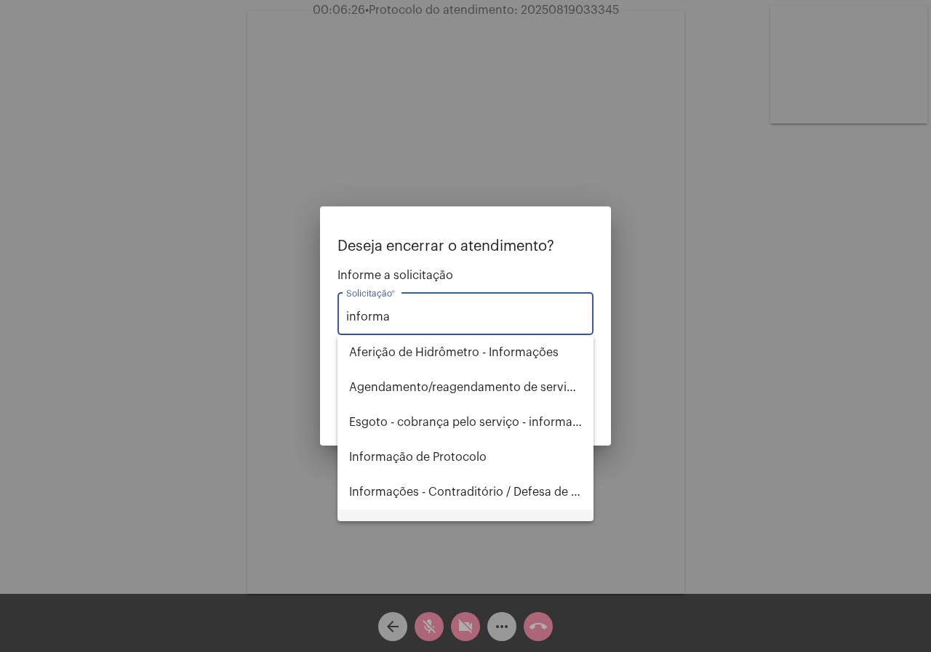
scroll to position [128, 0]
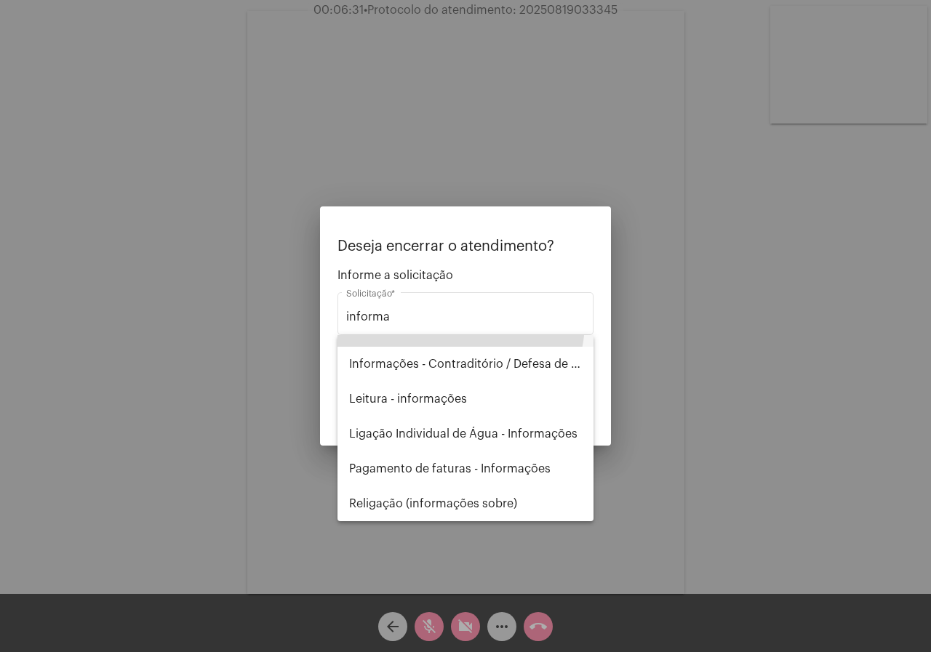
click at [447, 347] on span "Informação de Protocolo" at bounding box center [465, 329] width 233 height 35
type input "Informação de Protocolo"
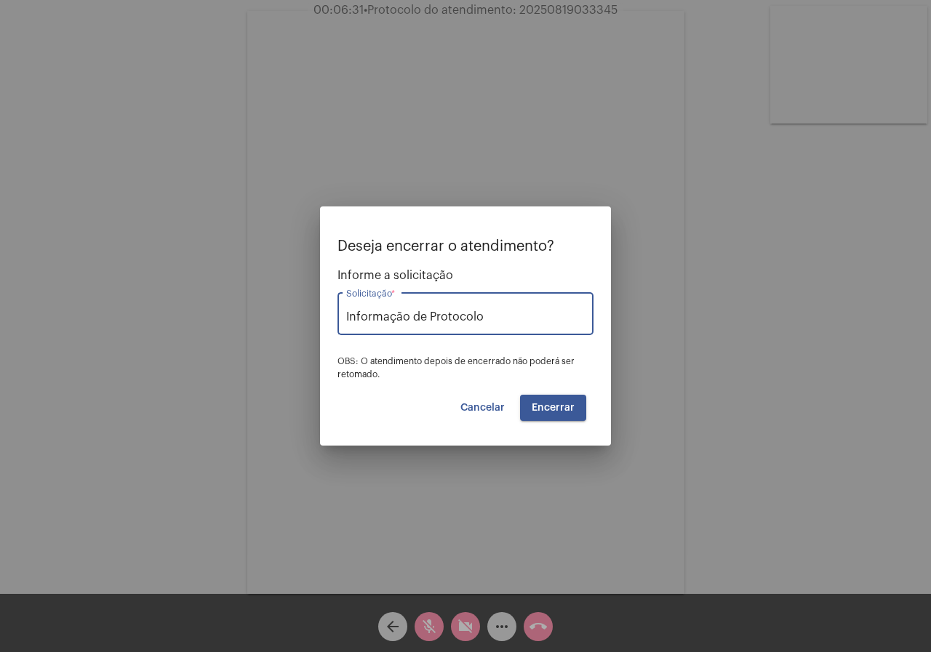
click at [548, 410] on span "Encerrar" at bounding box center [553, 408] width 43 height 10
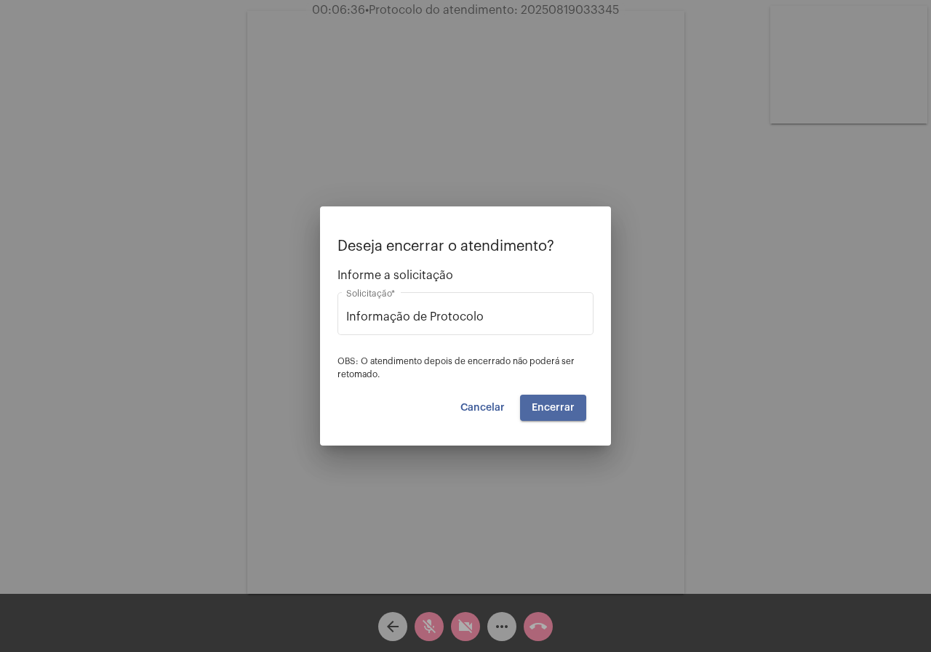
click at [548, 410] on span "Encerrar" at bounding box center [553, 408] width 43 height 10
click at [549, 409] on span "Encerrar" at bounding box center [553, 408] width 43 height 10
click at [550, 408] on span "Encerrar" at bounding box center [553, 408] width 43 height 10
click at [535, 331] on div "Informação de Protocolo Solicitação *" at bounding box center [465, 312] width 239 height 46
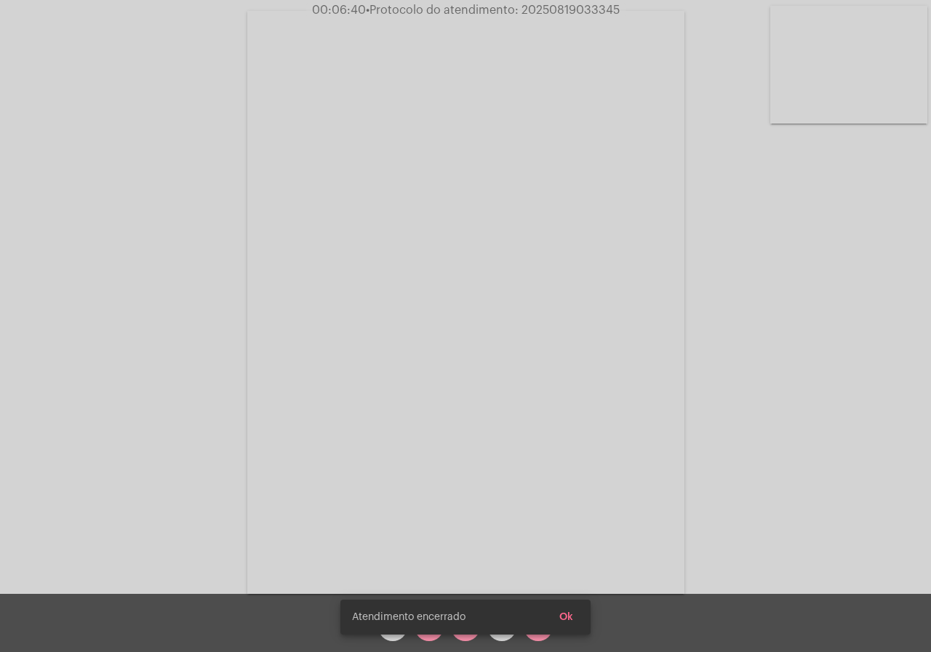
click at [560, 617] on span "Ok" at bounding box center [566, 617] width 14 height 10
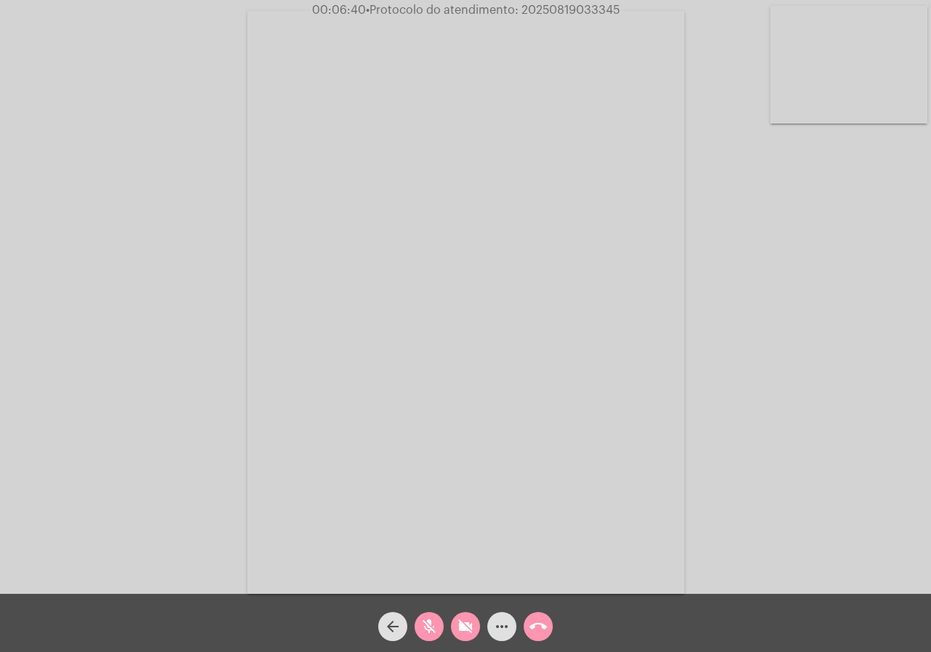
click at [550, 617] on body "00:06:40 • Protocolo do atendimento: 20250819033345 Cliente: Fabiula de Oliveir…" at bounding box center [465, 326] width 931 height 652
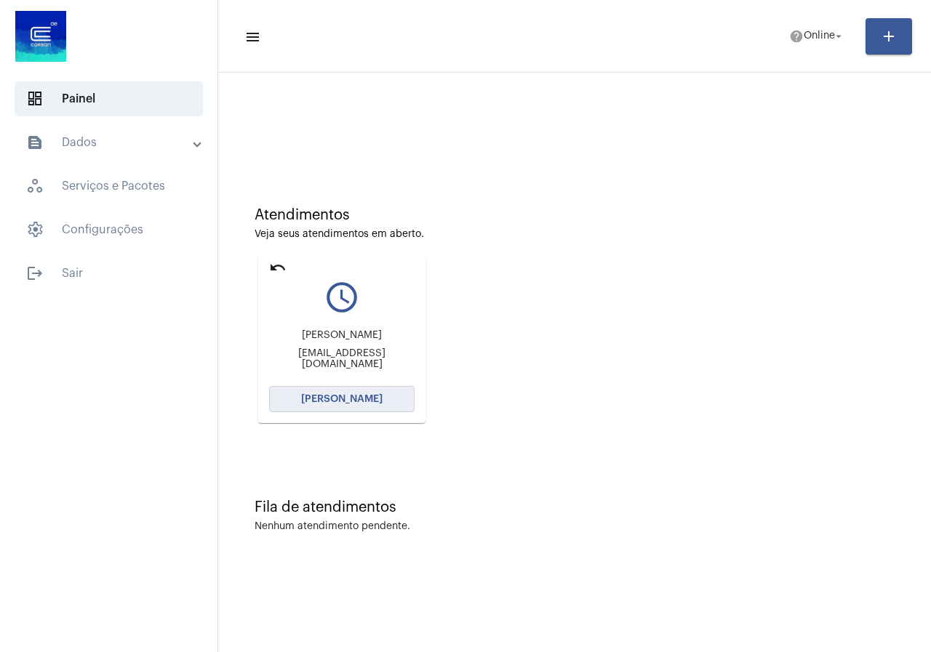
click at [380, 400] on button "[PERSON_NAME]" at bounding box center [341, 399] width 145 height 26
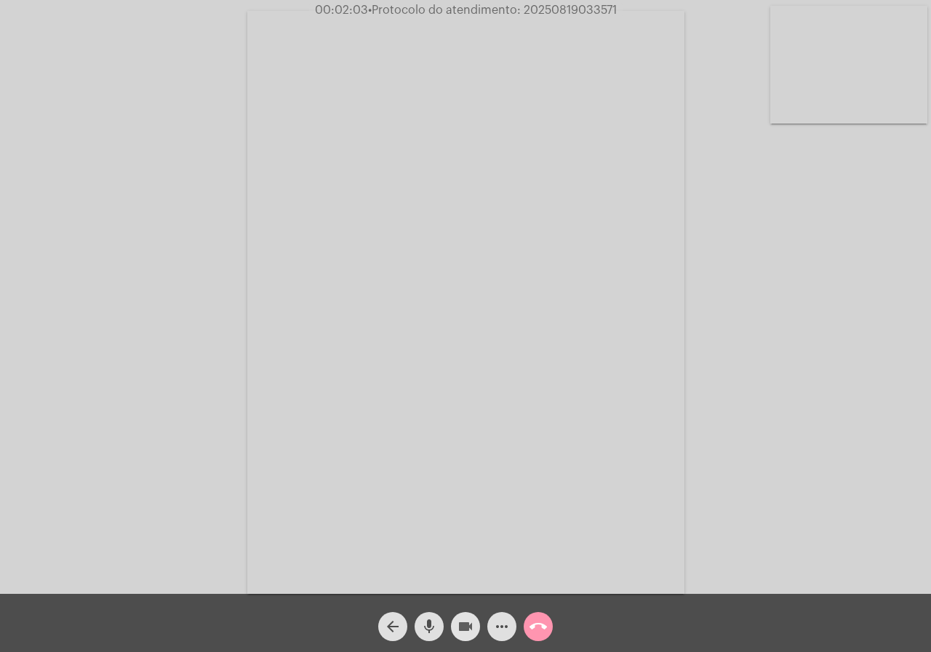
click at [467, 627] on mat-icon "videocam" at bounding box center [465, 626] width 17 height 17
click at [427, 626] on mat-icon "mic" at bounding box center [428, 626] width 17 height 17
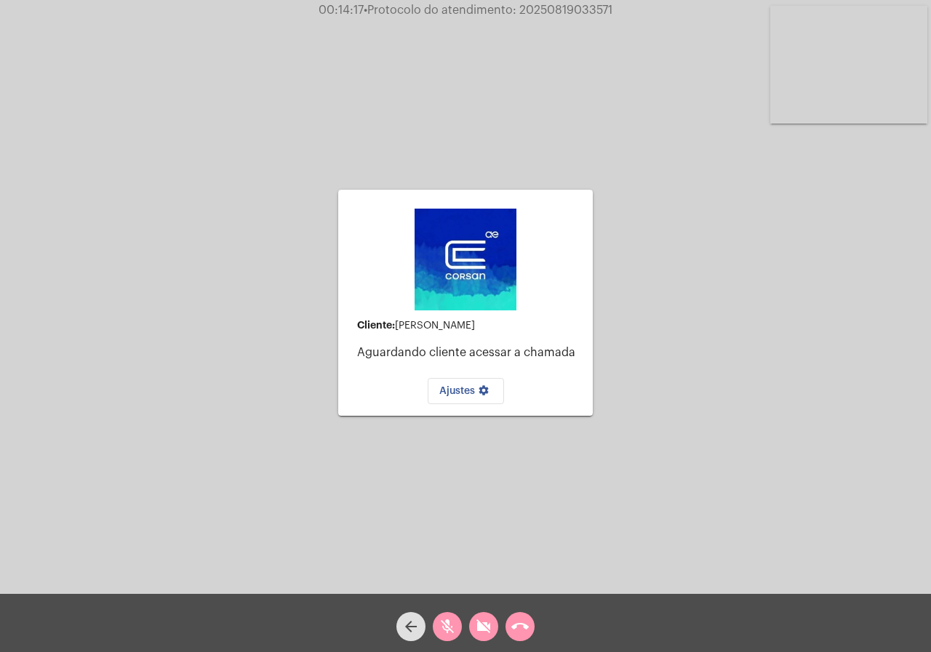
click at [485, 619] on mat-icon "videocam_off" at bounding box center [483, 626] width 17 height 17
click at [455, 626] on mat-icon "mic_off" at bounding box center [447, 626] width 17 height 17
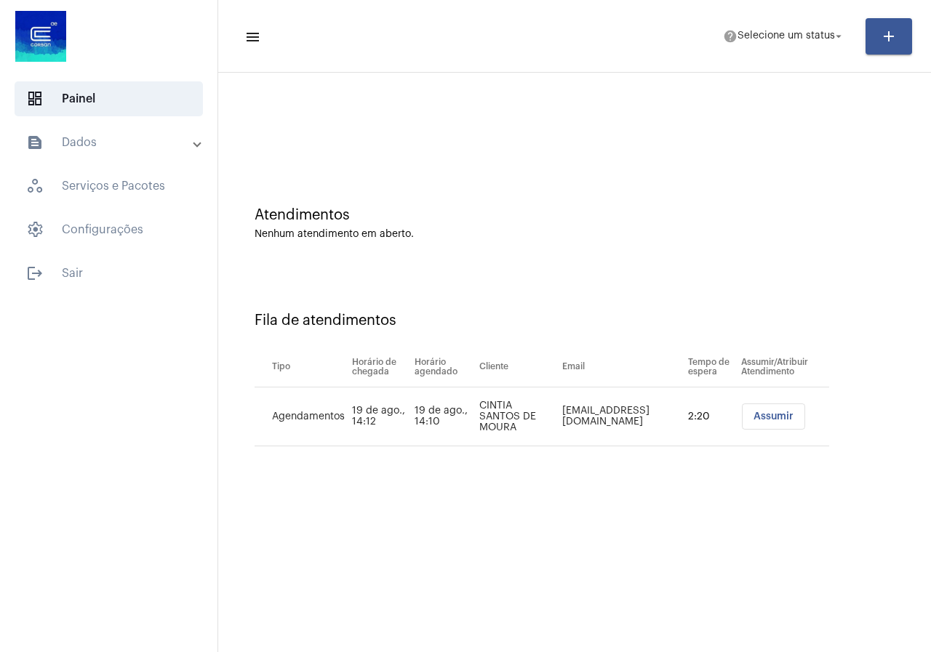
click at [137, 144] on mat-panel-title "text_snippet_outlined Dados" at bounding box center [110, 142] width 168 height 17
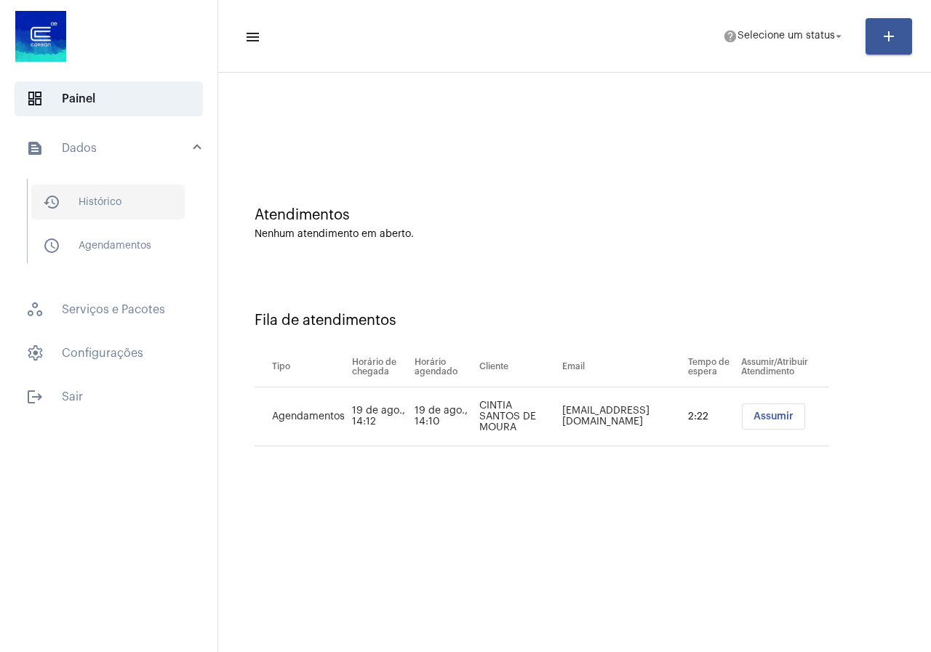
click at [132, 193] on span "history_outlined Histórico" at bounding box center [107, 202] width 153 height 35
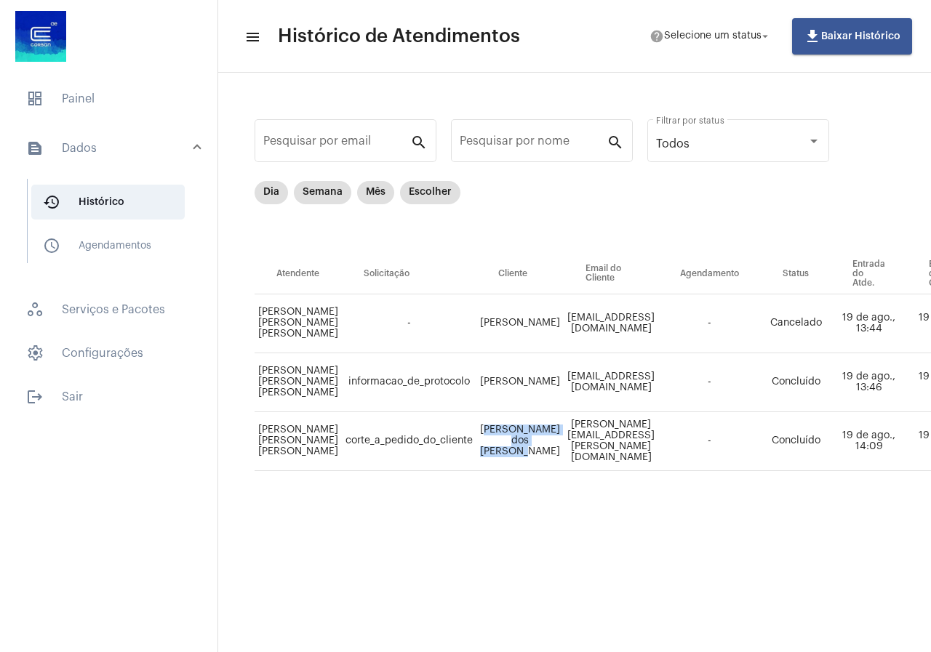
drag, startPoint x: 496, startPoint y: 422, endPoint x: 533, endPoint y: 457, distance: 51.4
click at [533, 457] on td "[PERSON_NAME] dos [PERSON_NAME]" at bounding box center [519, 441] width 87 height 59
copy td "[PERSON_NAME] dos [PERSON_NAME]"
click at [84, 99] on span "dashboard Painel" at bounding box center [109, 98] width 188 height 35
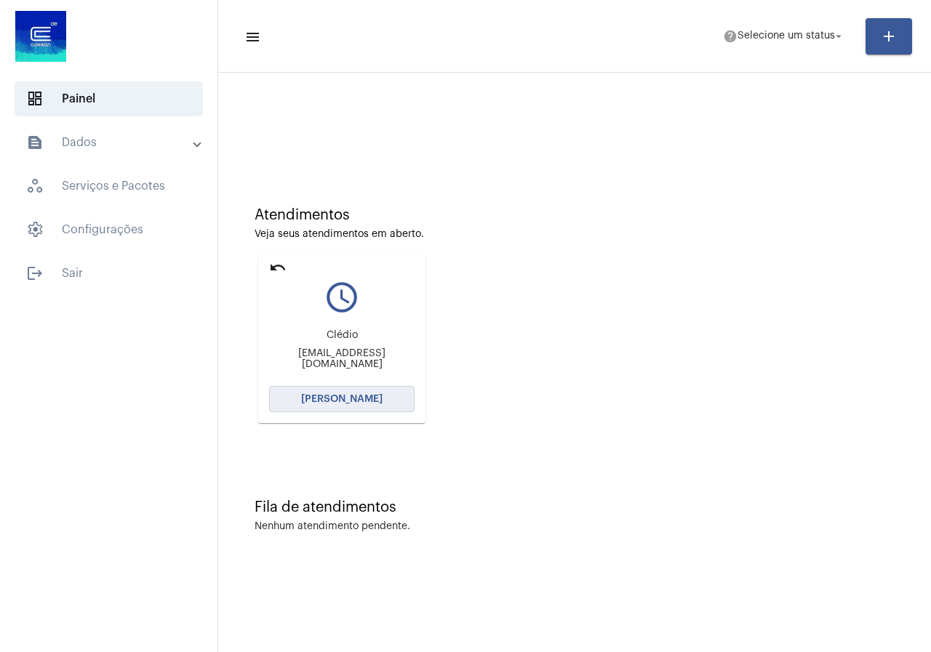
click at [359, 403] on span "[PERSON_NAME]" at bounding box center [341, 399] width 81 height 10
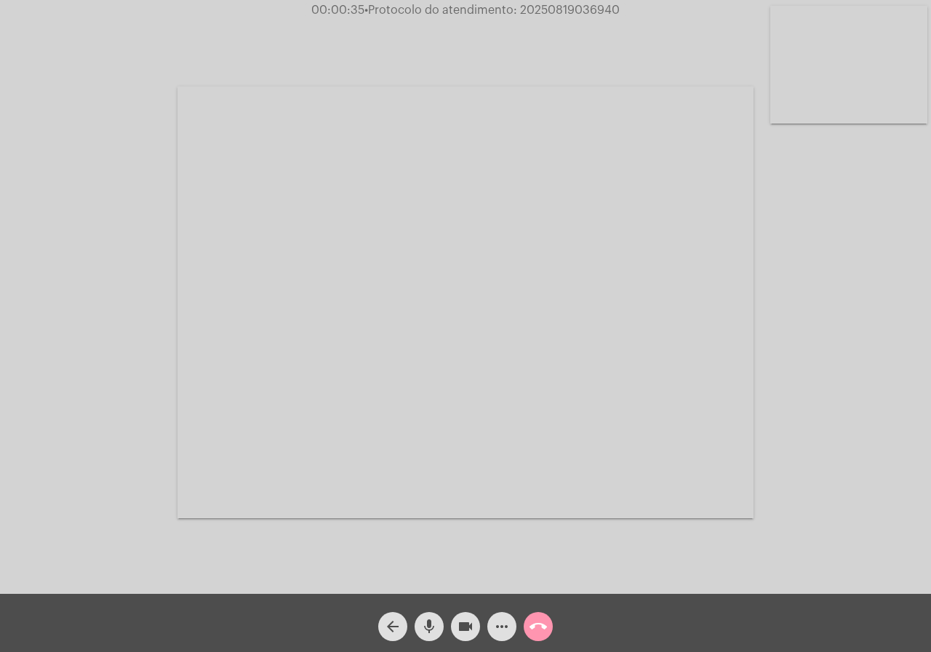
drag, startPoint x: 602, startPoint y: 5, endPoint x: 521, endPoint y: 17, distance: 80.8
click at [521, 17] on div "00:00:35 • Protocolo do atendimento: 20250819036940" at bounding box center [465, 10] width 931 height 13
click at [461, 618] on mat-icon "videocam" at bounding box center [465, 626] width 17 height 17
click at [457, 618] on mat-icon "videocam_off" at bounding box center [465, 626] width 17 height 17
click at [510, 631] on mat-icon "more_horiz" at bounding box center [501, 626] width 17 height 17
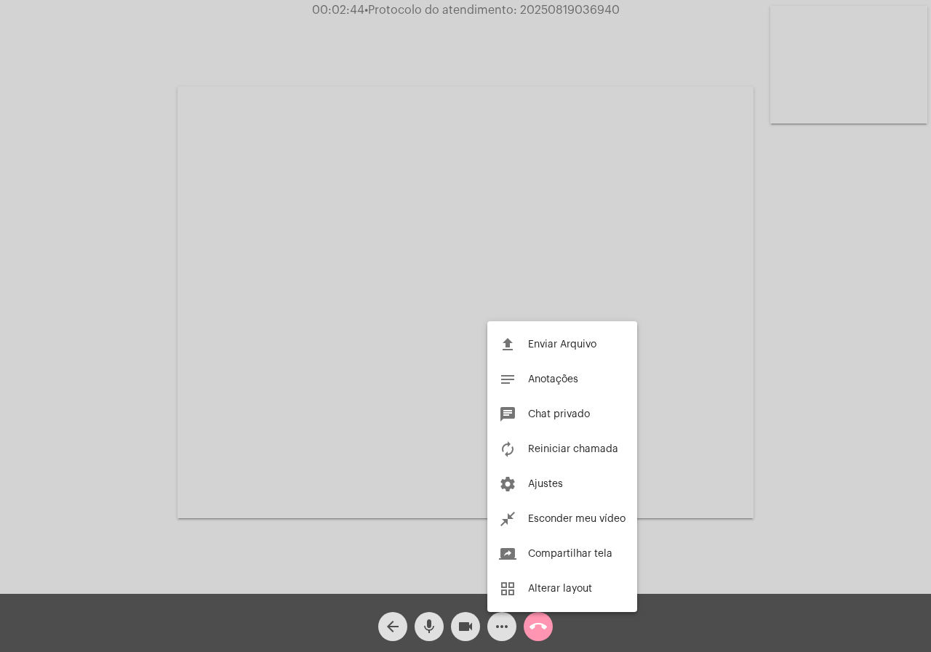
click at [399, 479] on div at bounding box center [465, 326] width 931 height 652
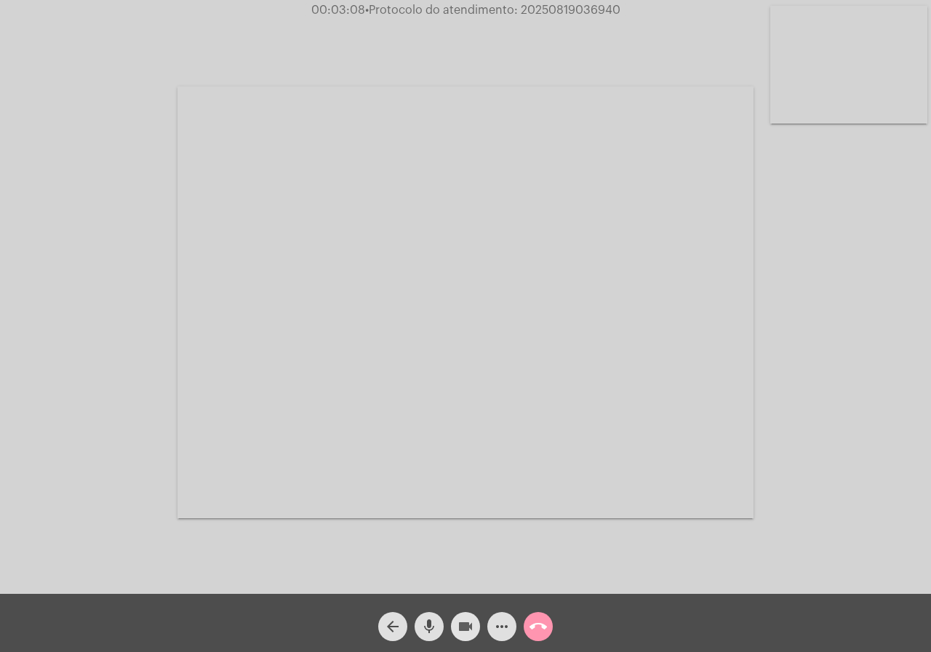
click at [460, 628] on mat-icon "videocam" at bounding box center [465, 626] width 17 height 17
click at [438, 618] on button "mic" at bounding box center [429, 626] width 29 height 29
click at [473, 624] on mat-icon "videocam_off" at bounding box center [465, 626] width 17 height 17
click at [424, 626] on mat-icon "mic_off" at bounding box center [428, 626] width 17 height 17
click at [496, 628] on mat-icon "more_horiz" at bounding box center [501, 626] width 17 height 17
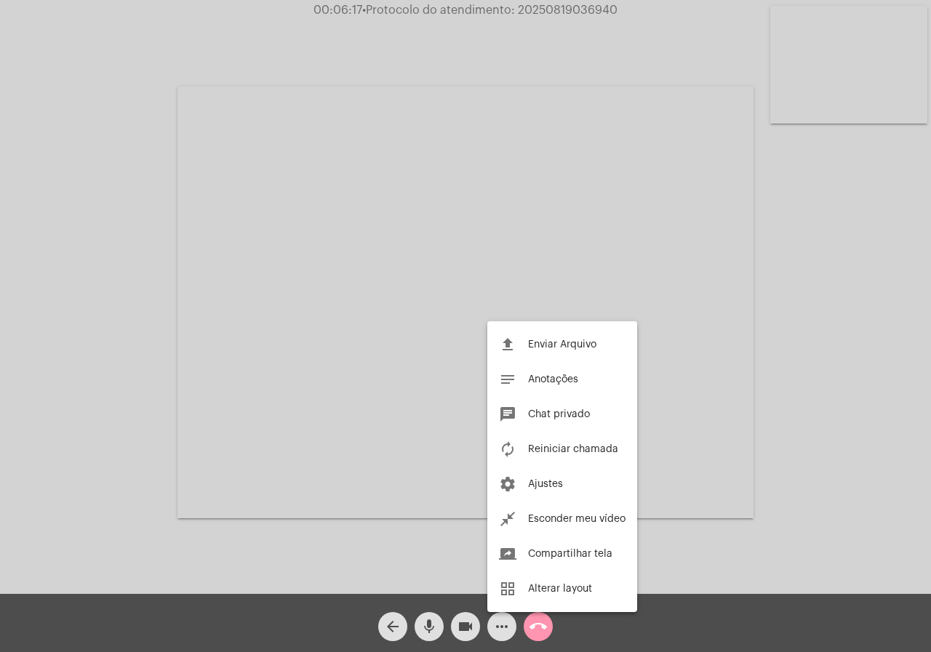
click at [338, 529] on div at bounding box center [465, 326] width 931 height 652
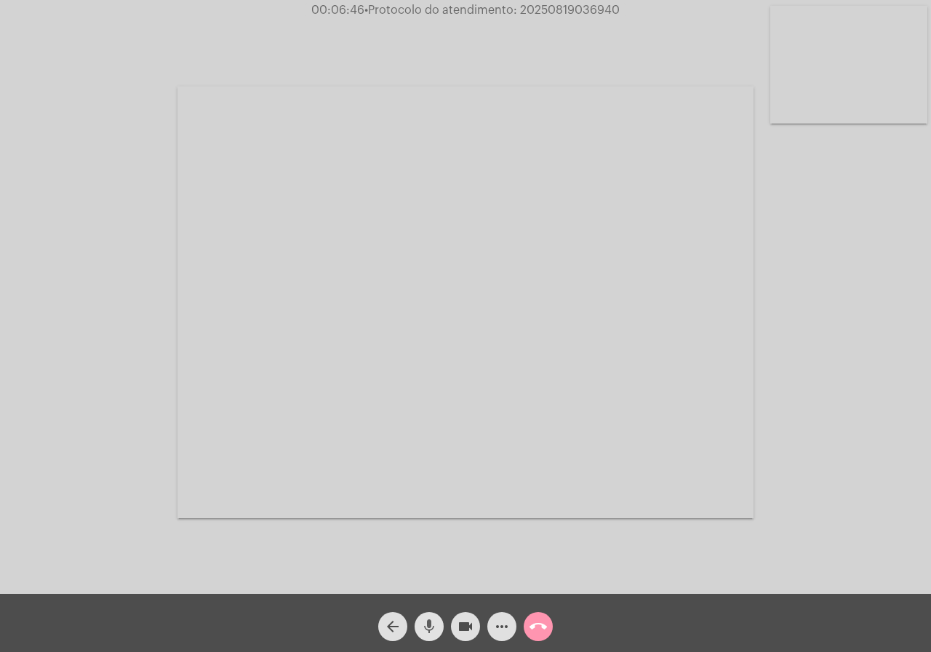
click at [433, 624] on mat-icon "mic" at bounding box center [428, 626] width 17 height 17
click at [463, 631] on mat-icon "videocam" at bounding box center [465, 626] width 17 height 17
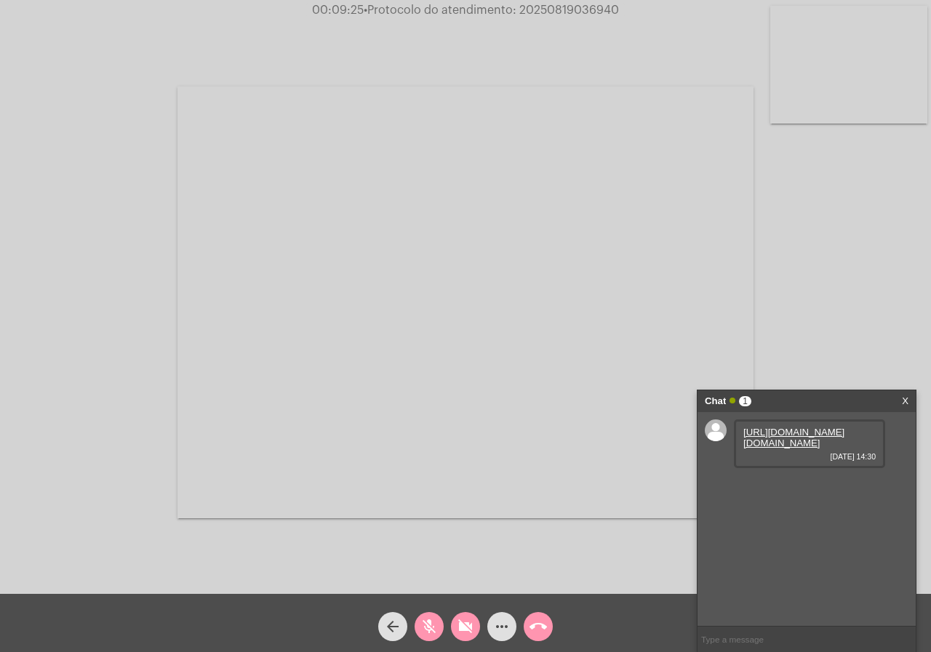
click at [806, 444] on link "https://neft-transfer-bucket.s3.amazonaws.com/temp-76052db6-5791-8b04-5690-ffbe…" at bounding box center [793, 438] width 101 height 22
drag, startPoint x: 436, startPoint y: 623, endPoint x: 446, endPoint y: 618, distance: 10.7
click at [436, 623] on mat-icon "mic_off" at bounding box center [428, 626] width 17 height 17
click at [468, 616] on span "videocam_off" at bounding box center [465, 626] width 17 height 29
click at [459, 626] on mat-icon "videocam" at bounding box center [465, 626] width 17 height 17
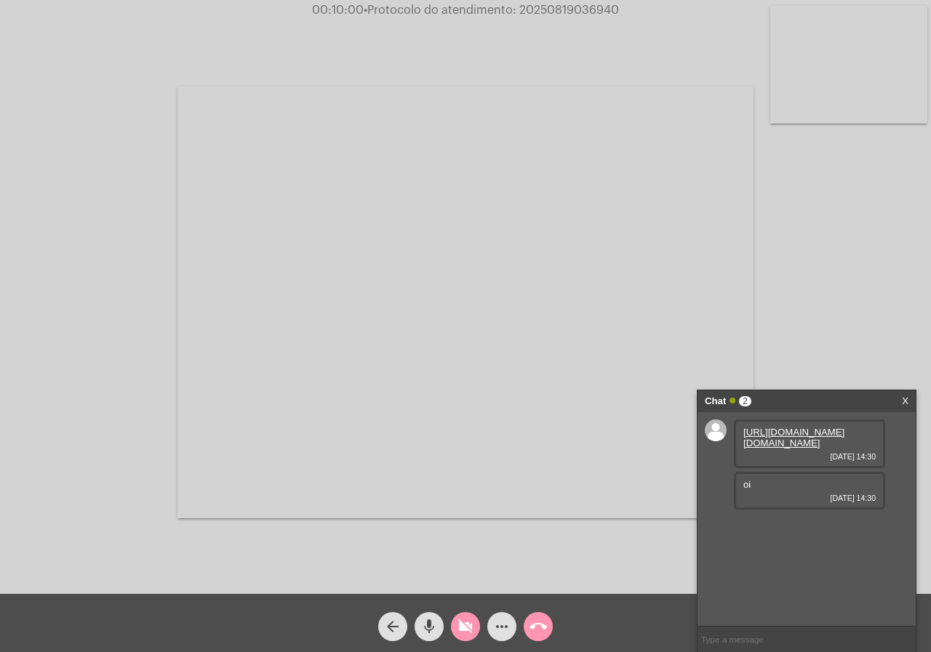
click at [425, 626] on mat-icon "mic" at bounding box center [428, 626] width 17 height 17
click at [449, 624] on div "videocam_off" at bounding box center [465, 623] width 36 height 36
click at [427, 626] on mat-icon "mic_off" at bounding box center [428, 626] width 17 height 17
click at [433, 633] on mat-icon "mic" at bounding box center [428, 626] width 17 height 17
click at [718, 632] on input "text" at bounding box center [807, 639] width 218 height 25
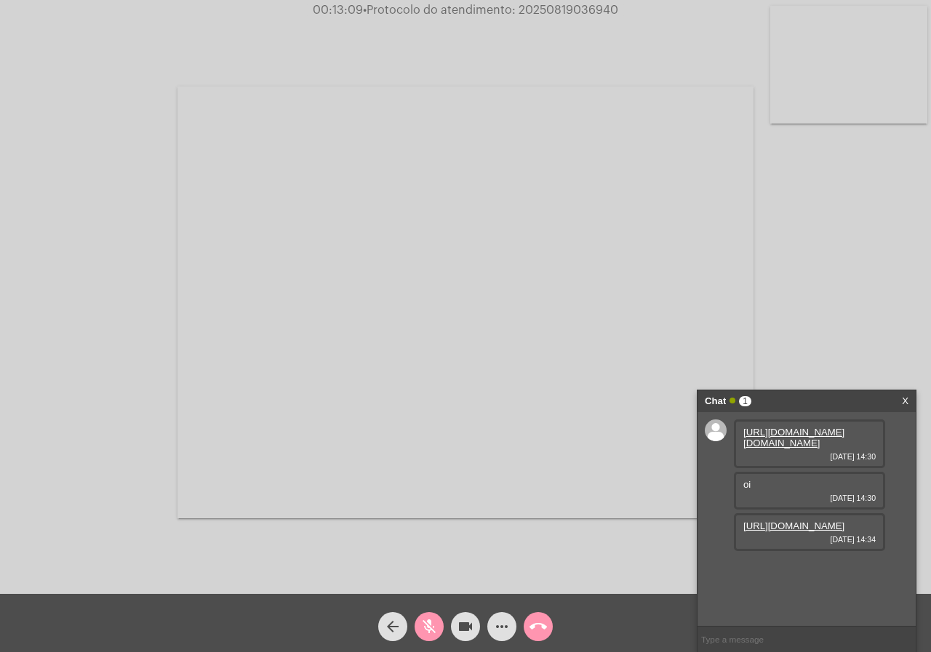
click at [812, 532] on link "https://neft-transfer-bucket.s3.amazonaws.com/temp-6d7533ee-df22-7a3b-4f74-d472…" at bounding box center [793, 526] width 101 height 11
click at [427, 631] on mat-icon "mic_off" at bounding box center [428, 626] width 17 height 17
click at [807, 573] on link "https://neft-transfer-bucket.s3.amazonaws.com/temp-25a543f8-5416-04c4-ceda-fe46…" at bounding box center [793, 567] width 101 height 11
click at [785, 643] on input "text" at bounding box center [807, 639] width 218 height 25
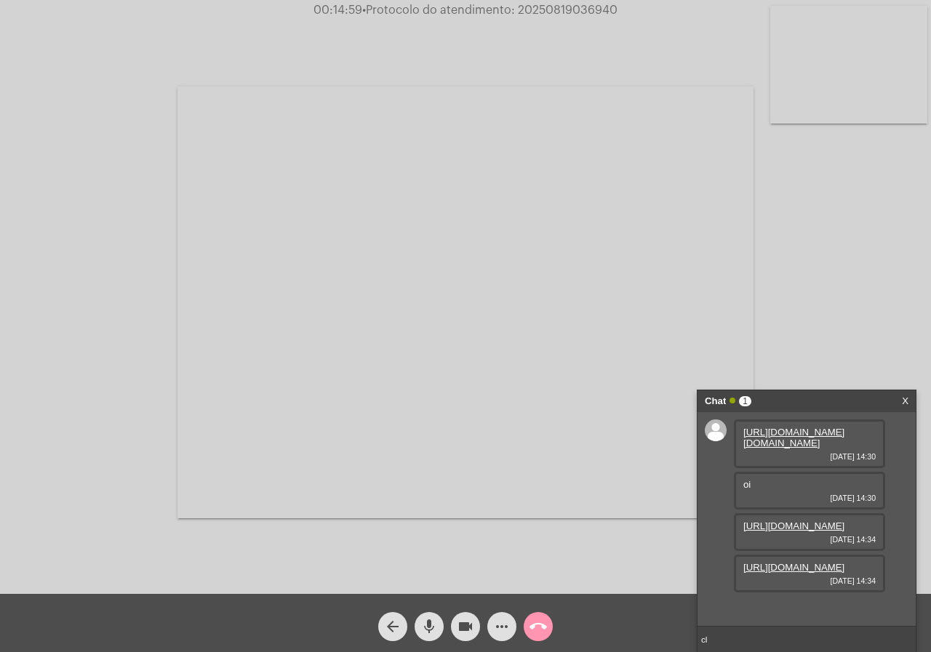
type input "c"
type input "me escuta?"
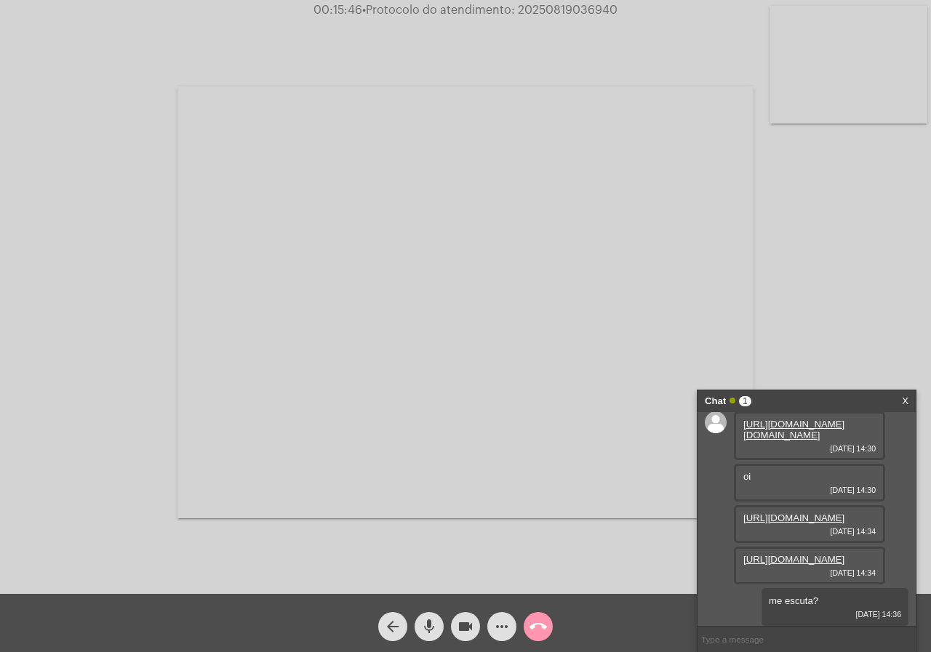
scroll to position [95, 0]
click at [438, 618] on button "mic" at bounding box center [429, 626] width 29 height 29
click at [473, 621] on mat-icon "videocam" at bounding box center [465, 626] width 17 height 17
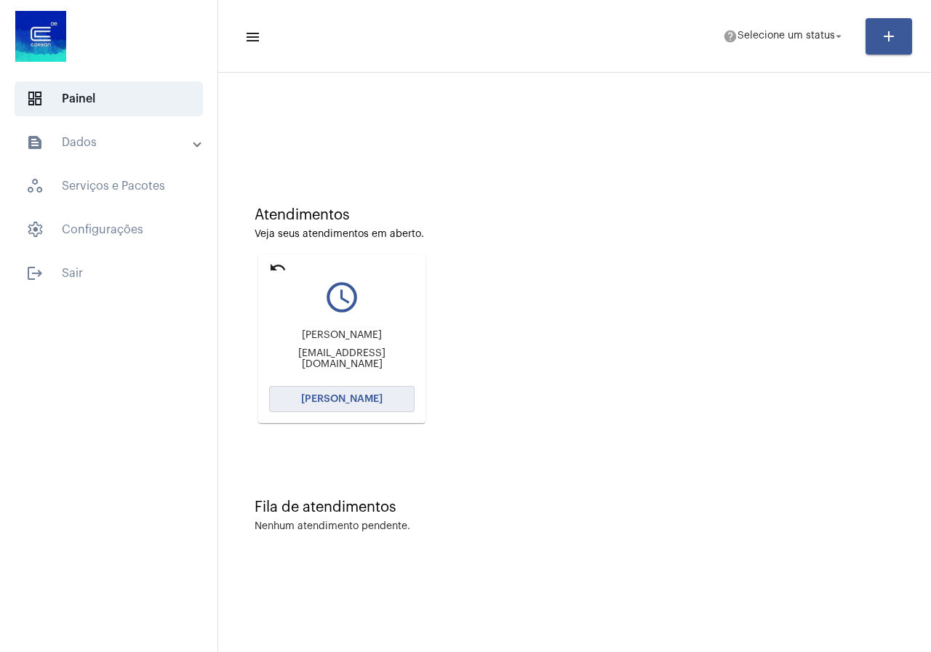
click at [373, 396] on span "[PERSON_NAME]" at bounding box center [341, 399] width 81 height 10
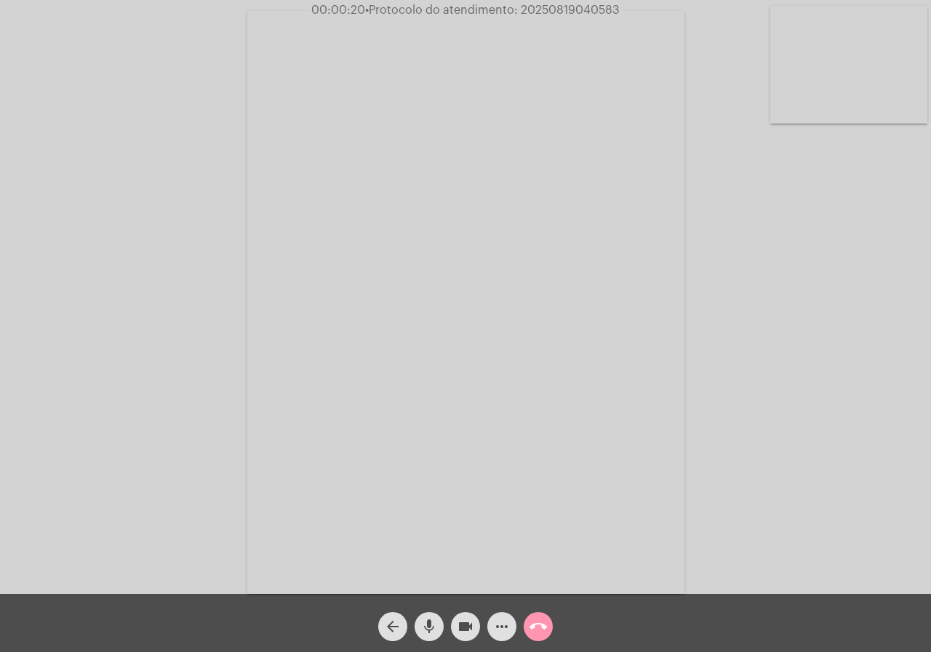
click at [804, 499] on div "Acessando Câmera e Microfone..." at bounding box center [465, 301] width 928 height 594
click at [498, 623] on mat-icon "more_horiz" at bounding box center [501, 626] width 17 height 17
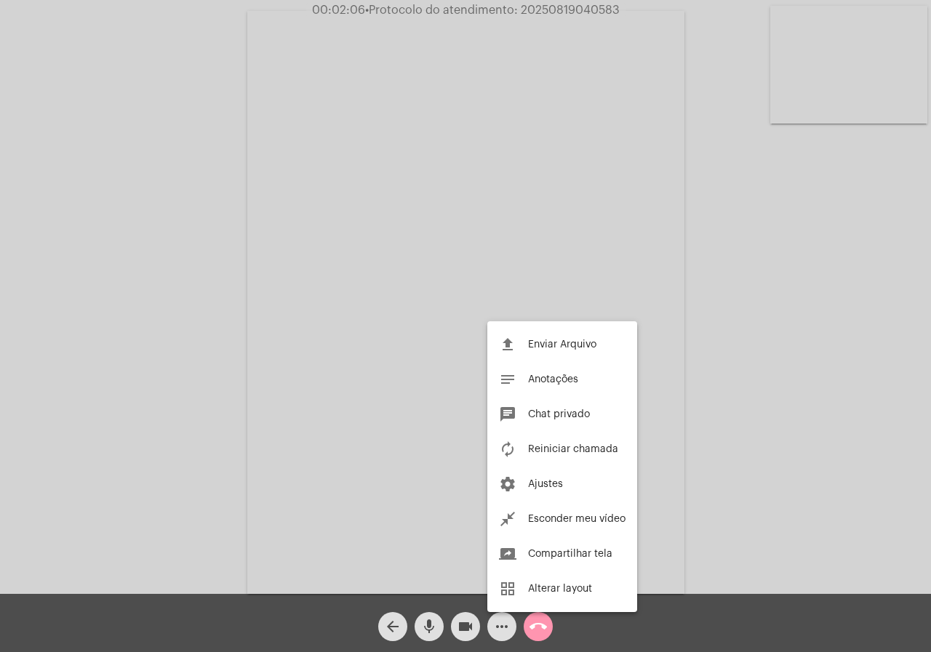
click at [323, 615] on div at bounding box center [465, 326] width 931 height 652
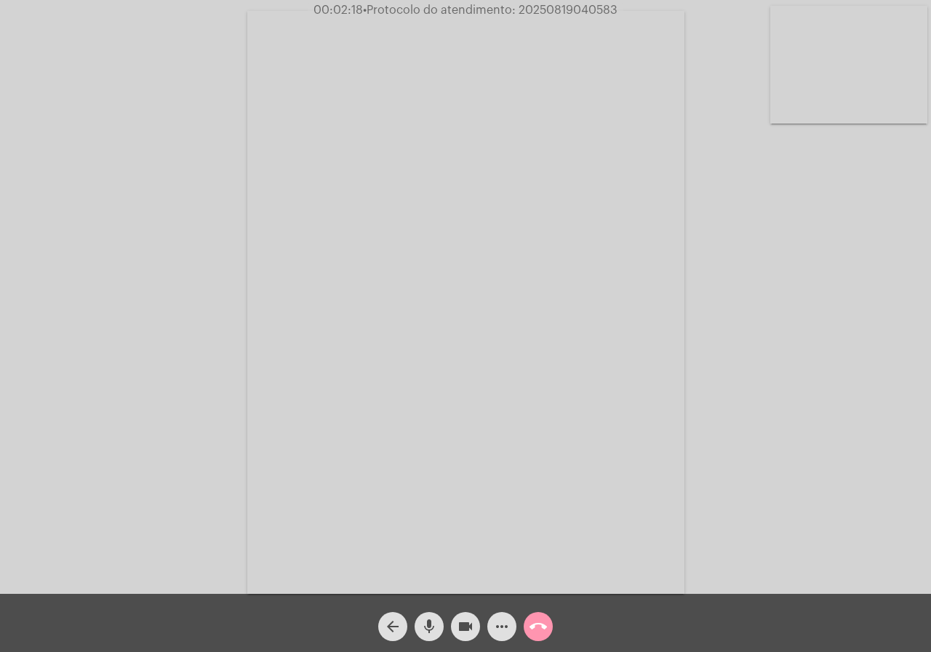
click at [487, 612] on button "more_horiz" at bounding box center [501, 626] width 29 height 29
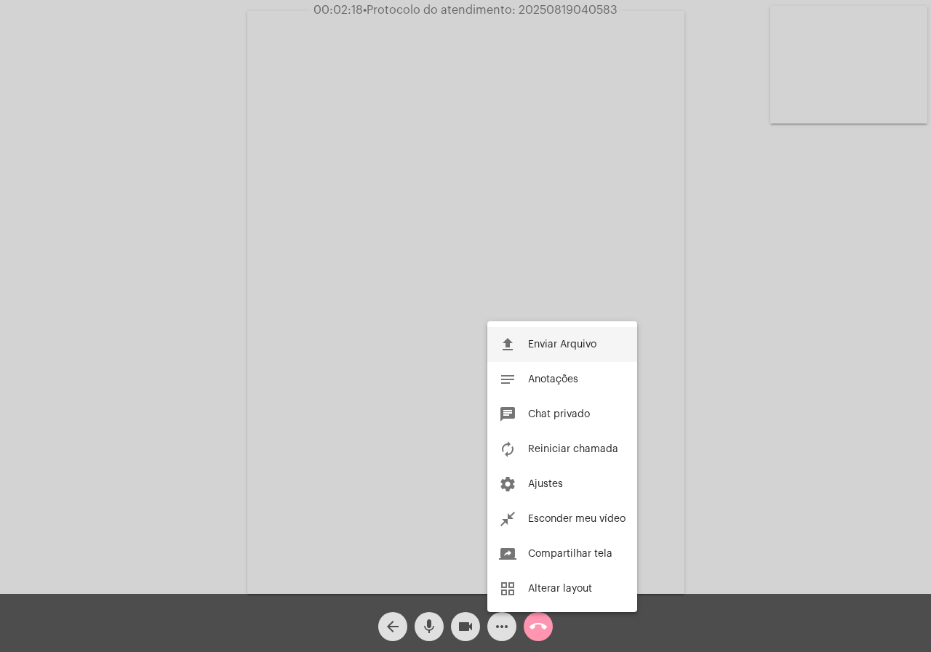
click at [424, 620] on div at bounding box center [465, 326] width 931 height 652
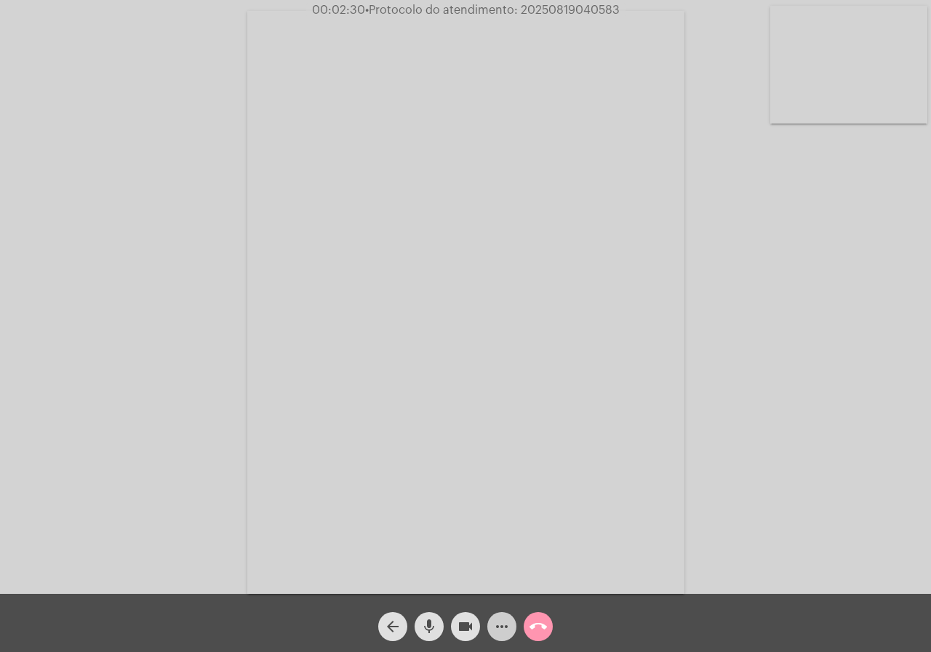
click at [432, 622] on mat-icon "mic" at bounding box center [428, 626] width 17 height 17
click at [421, 626] on mat-icon "mic_off" at bounding box center [428, 626] width 17 height 17
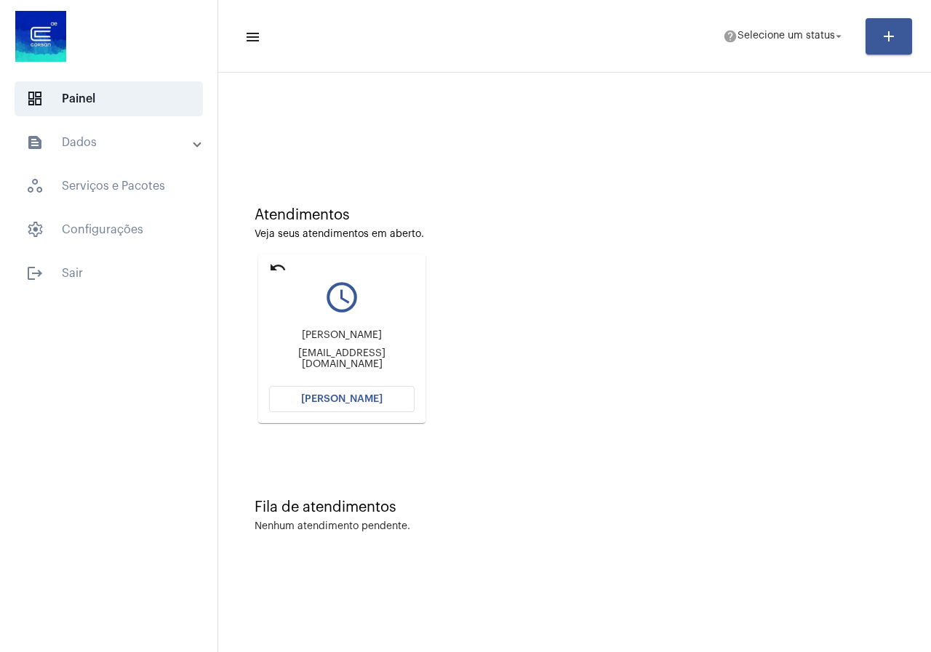
click at [348, 409] on button "[PERSON_NAME]" at bounding box center [341, 399] width 145 height 26
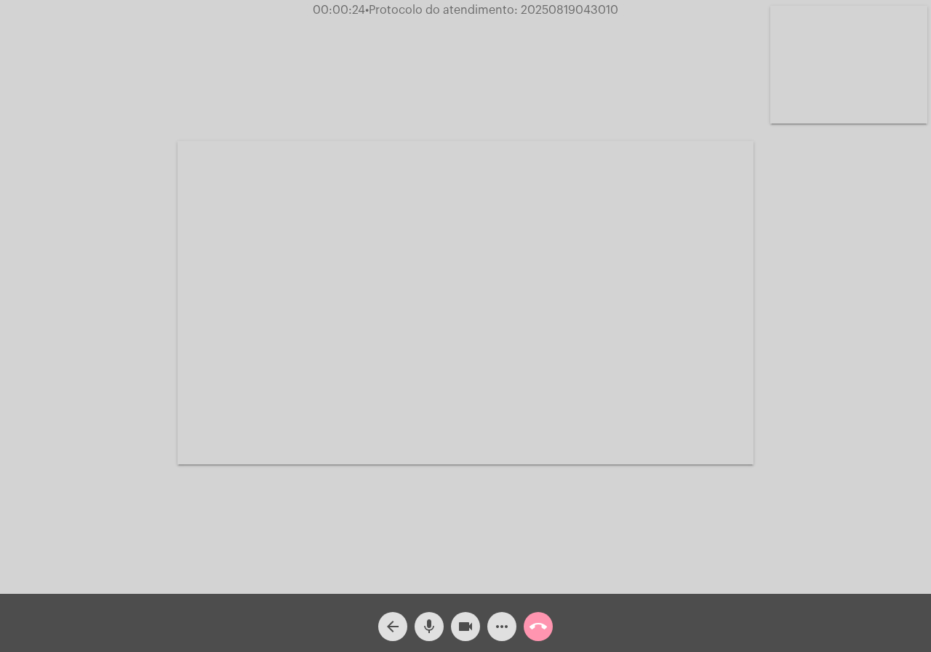
click at [506, 628] on mat-icon "more_horiz" at bounding box center [501, 626] width 17 height 17
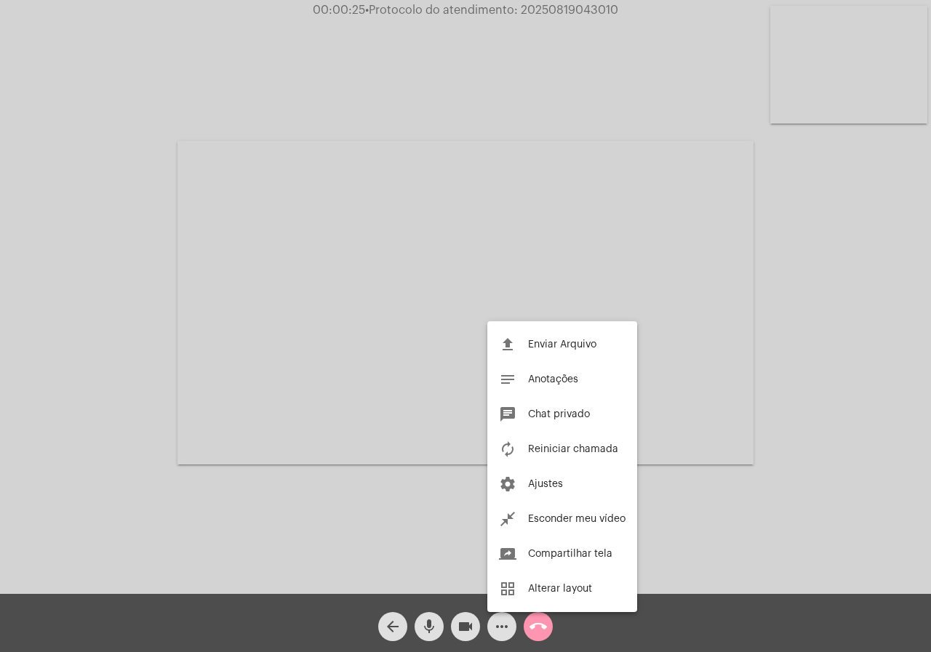
click at [506, 628] on div at bounding box center [465, 326] width 931 height 652
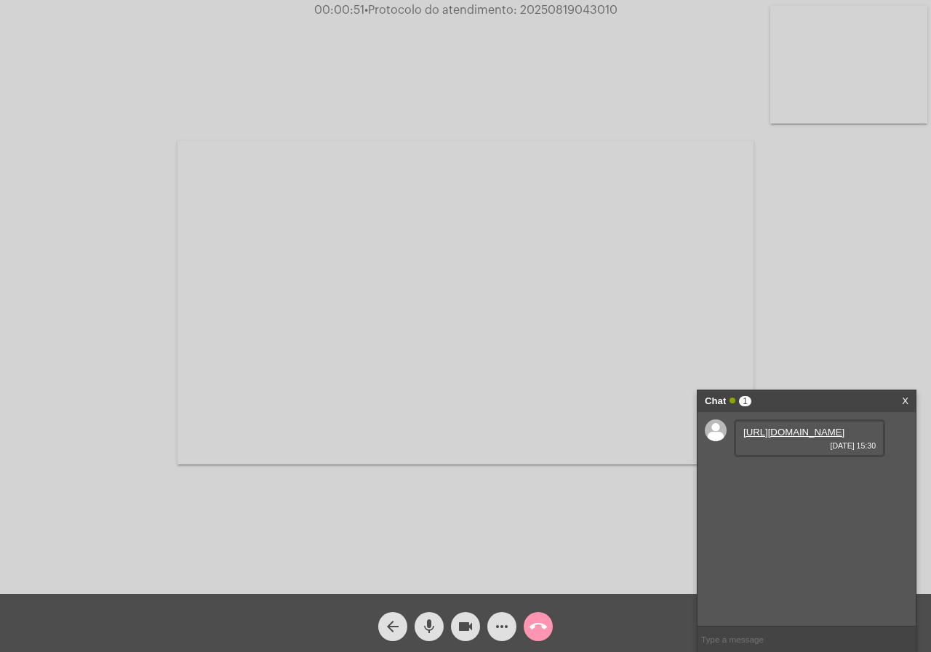
click at [798, 438] on link "https://neft-transfer-bucket.s3.amazonaws.com/temp-515b8d31-22de-95cf-5d28-dede…" at bounding box center [793, 432] width 101 height 11
click at [786, 479] on link "https://neft-transfer-bucket.s3.amazonaws.com/temp-b396470d-5f4c-f496-559e-d3bb…" at bounding box center [793, 473] width 101 height 11
click at [417, 617] on button "mic" at bounding box center [429, 626] width 29 height 29
click at [427, 618] on span "mic_off" at bounding box center [428, 626] width 17 height 29
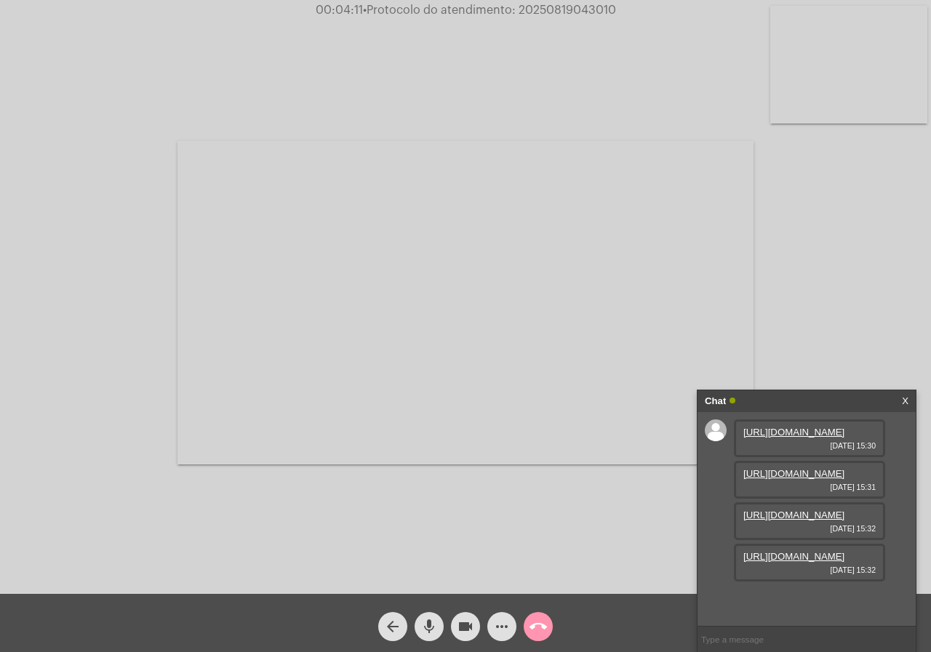
click at [780, 636] on input "text" at bounding box center [807, 639] width 218 height 25
type input "m"
type input "Gabrie?"
type input "me escuta?"
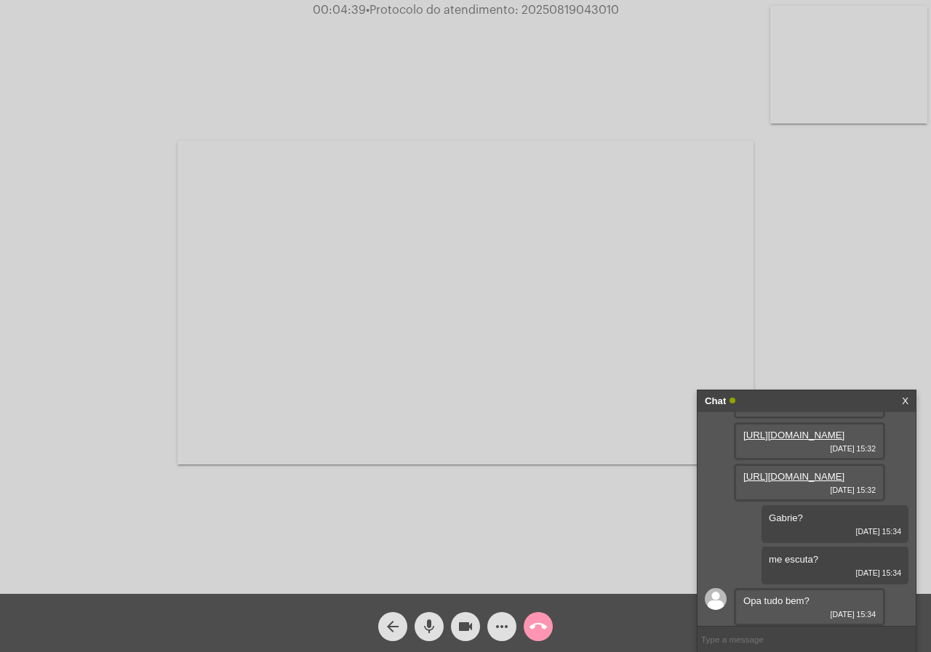
scroll to position [211, 0]
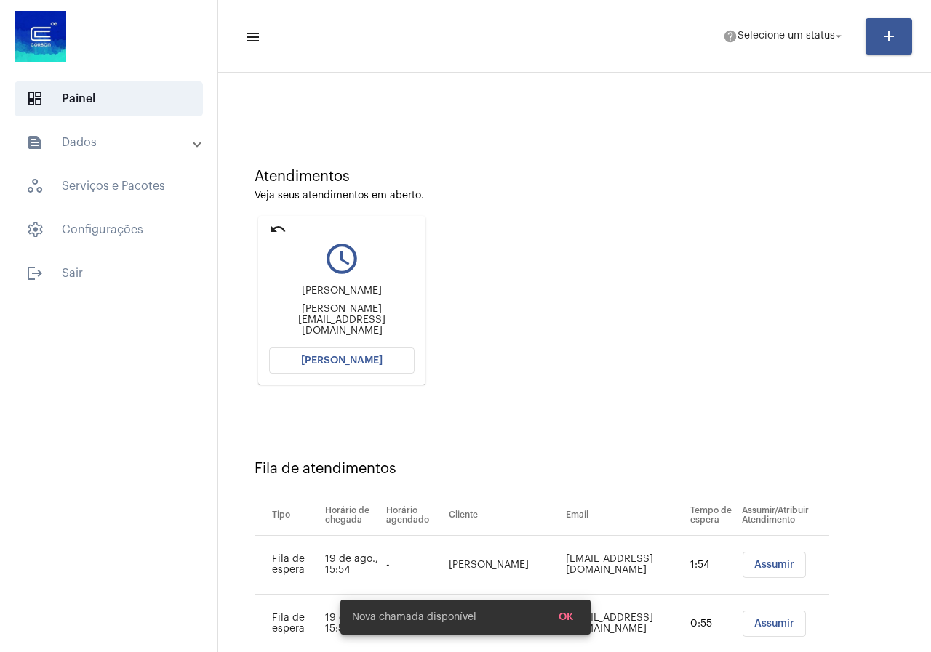
scroll to position [73, 0]
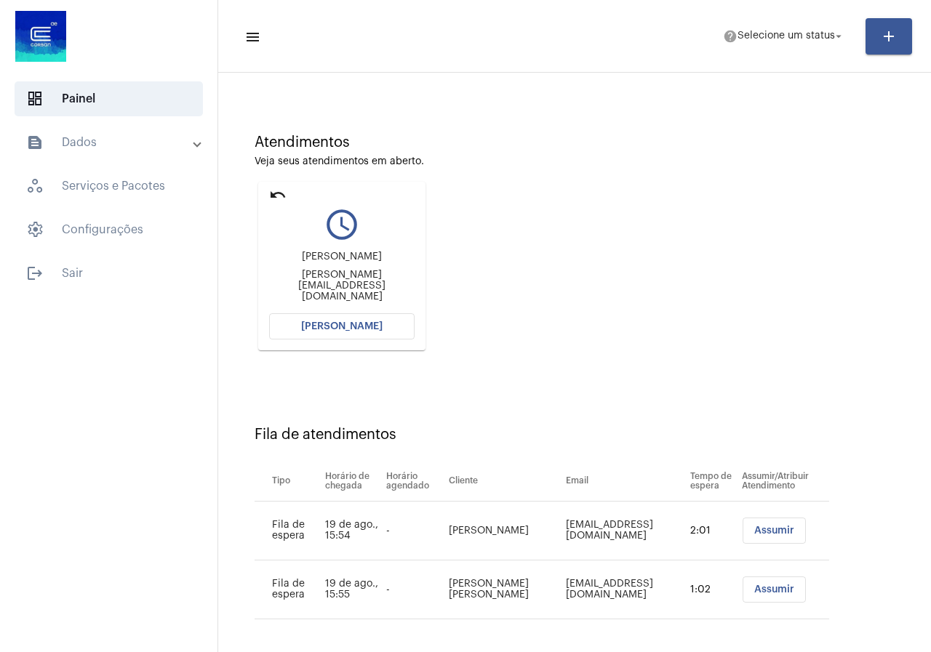
click at [343, 320] on button "[PERSON_NAME]" at bounding box center [341, 326] width 145 height 26
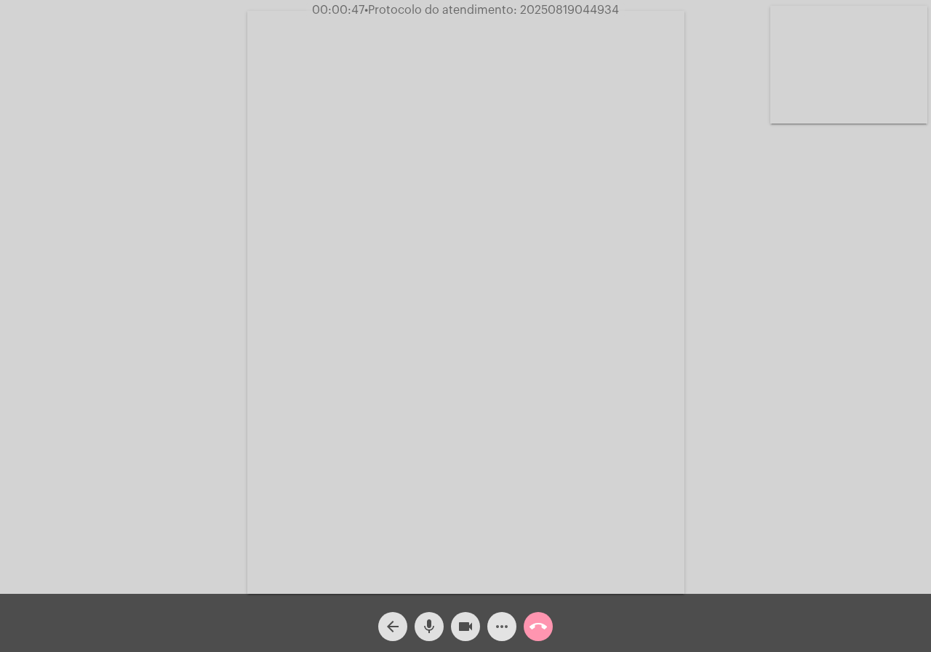
click at [504, 616] on span "more_horiz" at bounding box center [501, 626] width 17 height 29
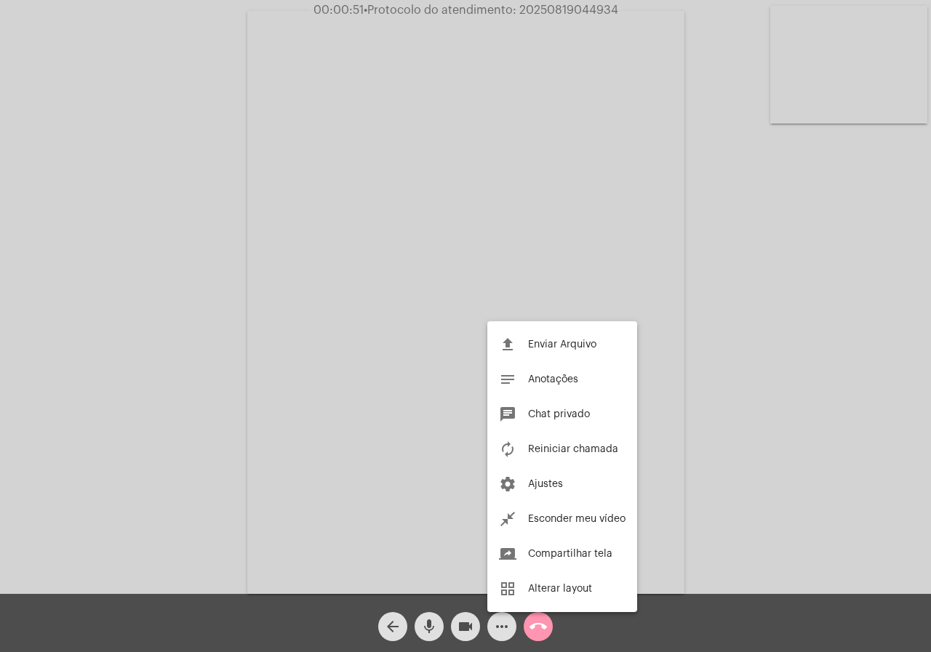
click at [396, 499] on div at bounding box center [465, 326] width 931 height 652
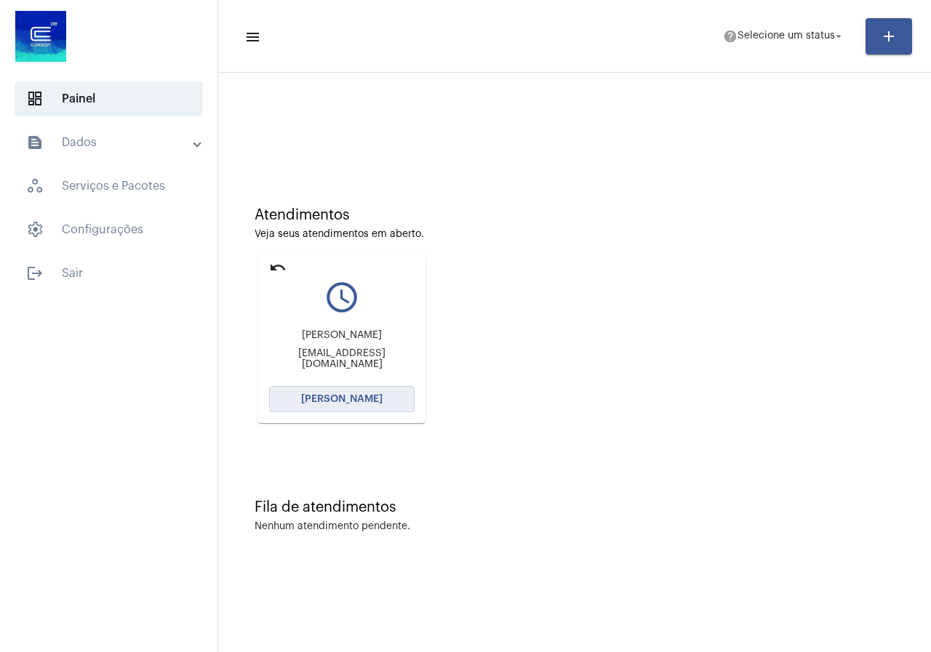
click at [332, 404] on button "[PERSON_NAME]" at bounding box center [341, 399] width 145 height 26
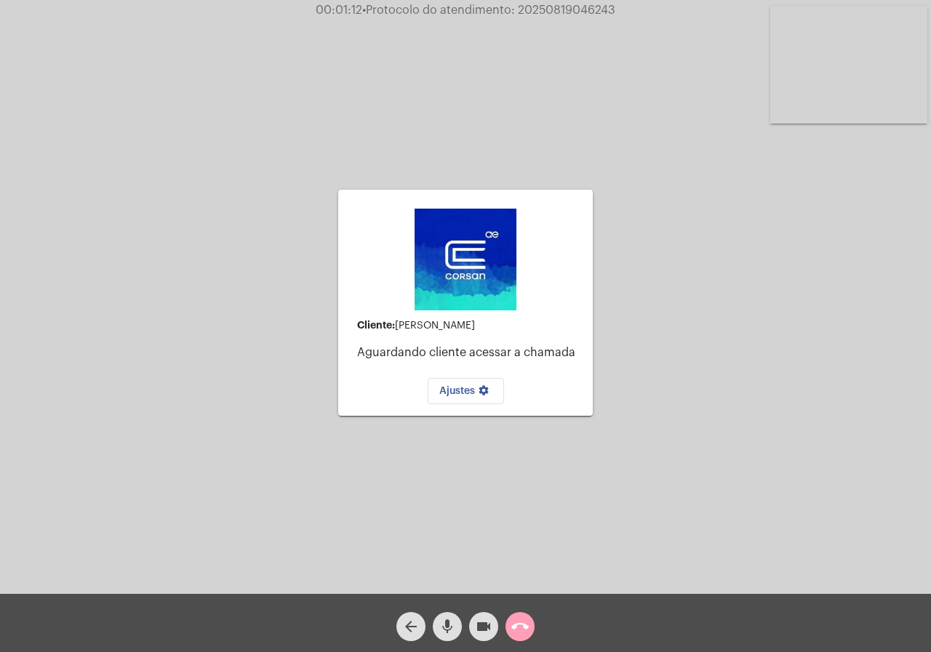
click at [530, 625] on button "call_end" at bounding box center [519, 626] width 29 height 29
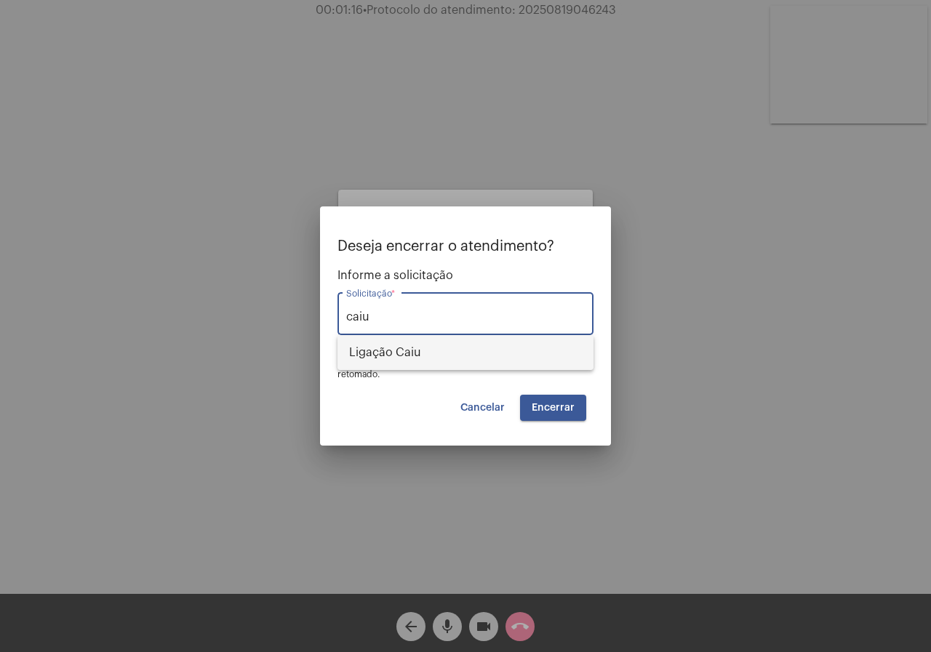
click at [434, 358] on span "Ligação Caiu" at bounding box center [465, 352] width 233 height 35
type input "Ligação Caiu"
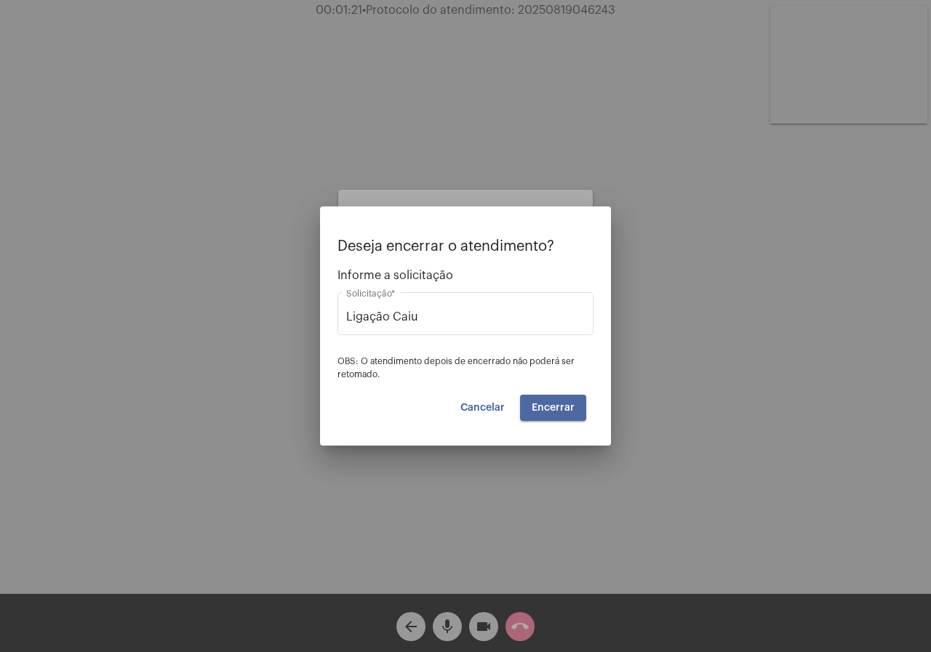
click at [546, 406] on span "Encerrar" at bounding box center [553, 408] width 43 height 10
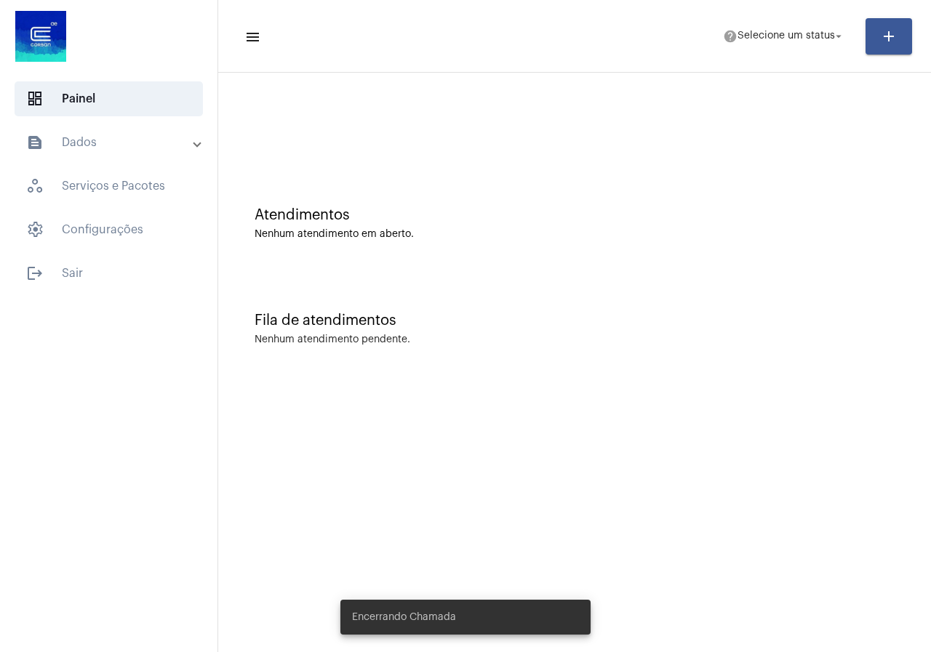
click at [124, 127] on mat-expansion-panel-header "text_snippet_outlined Dados" at bounding box center [113, 142] width 209 height 35
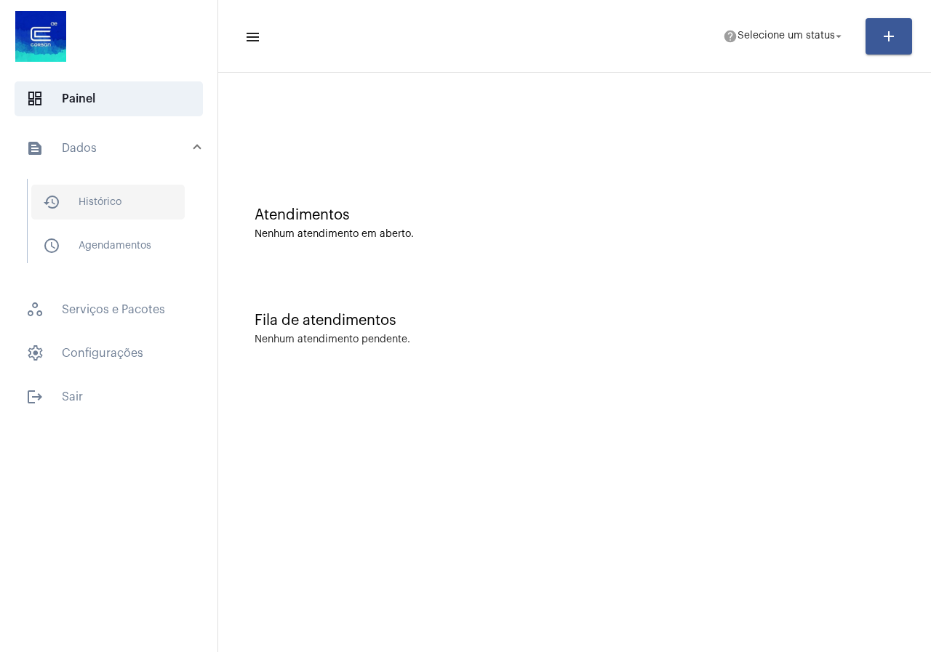
click at [128, 196] on span "history_outlined Histórico" at bounding box center [107, 202] width 153 height 35
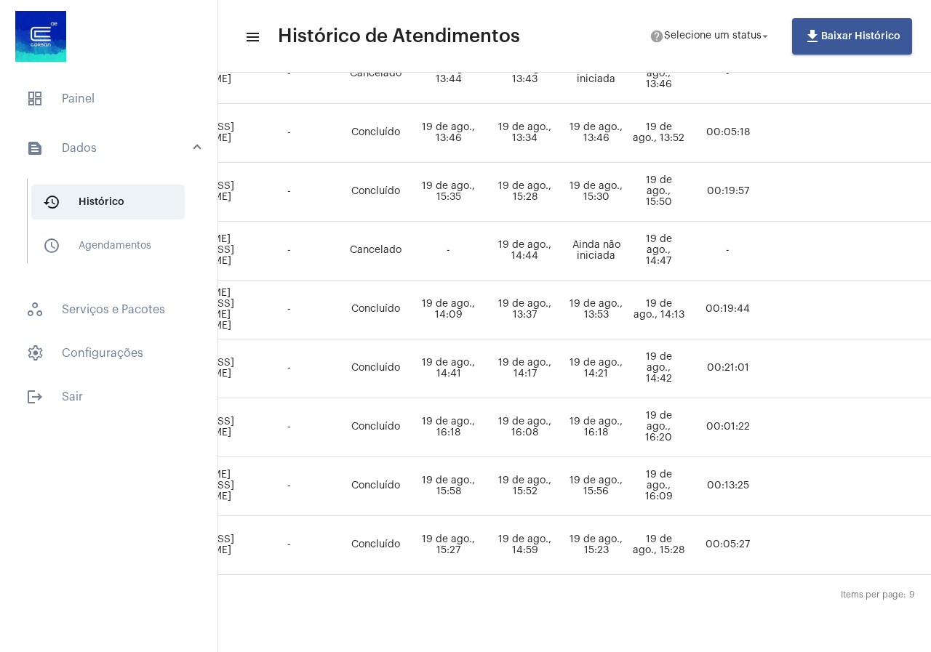
scroll to position [260, 504]
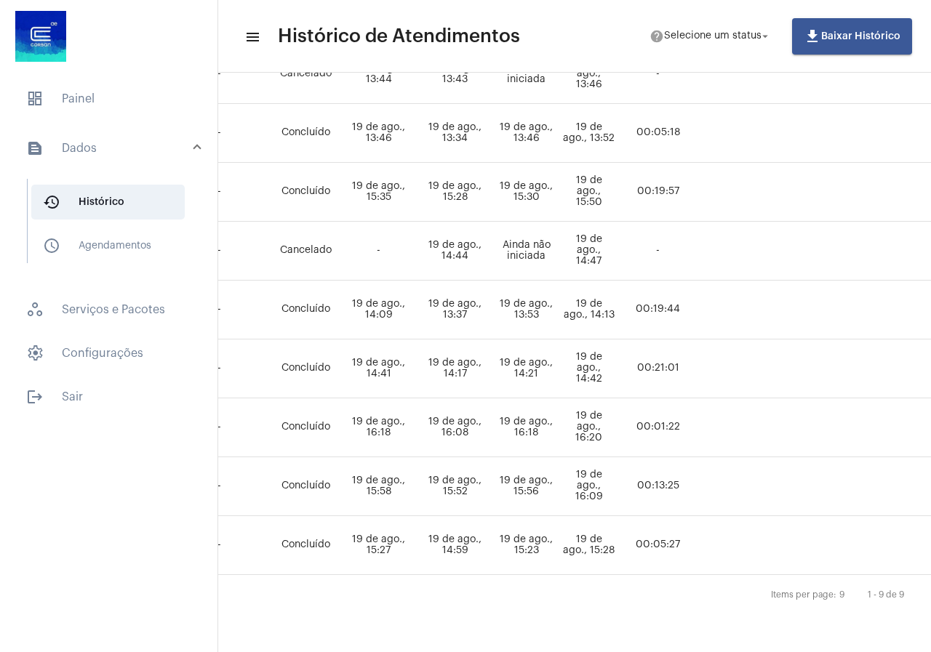
click at [121, 79] on mat-list "dashboard Painel text_snippet_outlined Dados history_outlined Histórico schedul…" at bounding box center [108, 245] width 217 height 339
click at [121, 97] on span "dashboard Painel" at bounding box center [109, 98] width 188 height 35
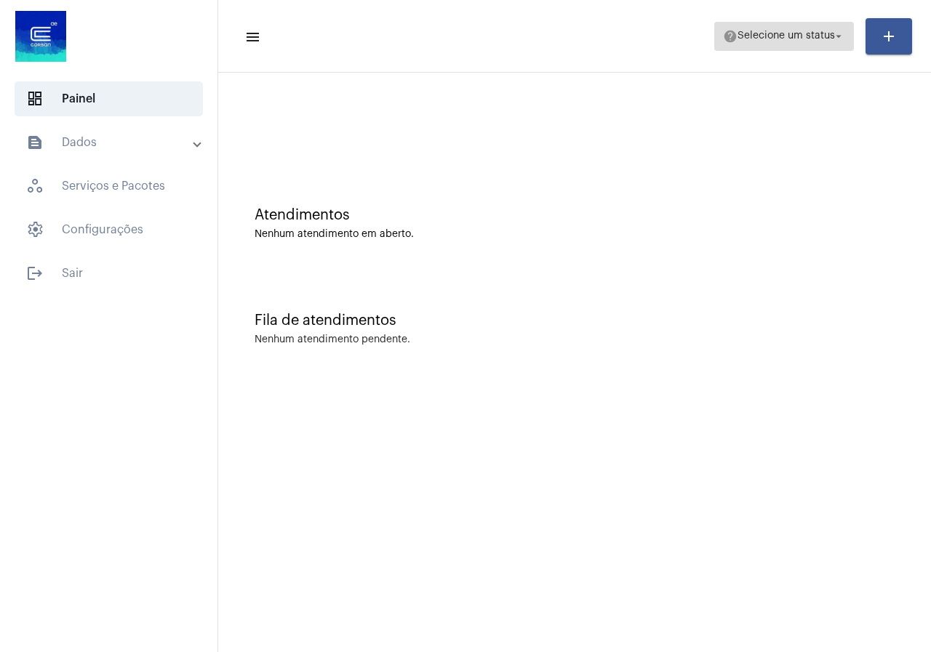
click at [817, 44] on span "help Selecione um status arrow_drop_down" at bounding box center [784, 36] width 122 height 26
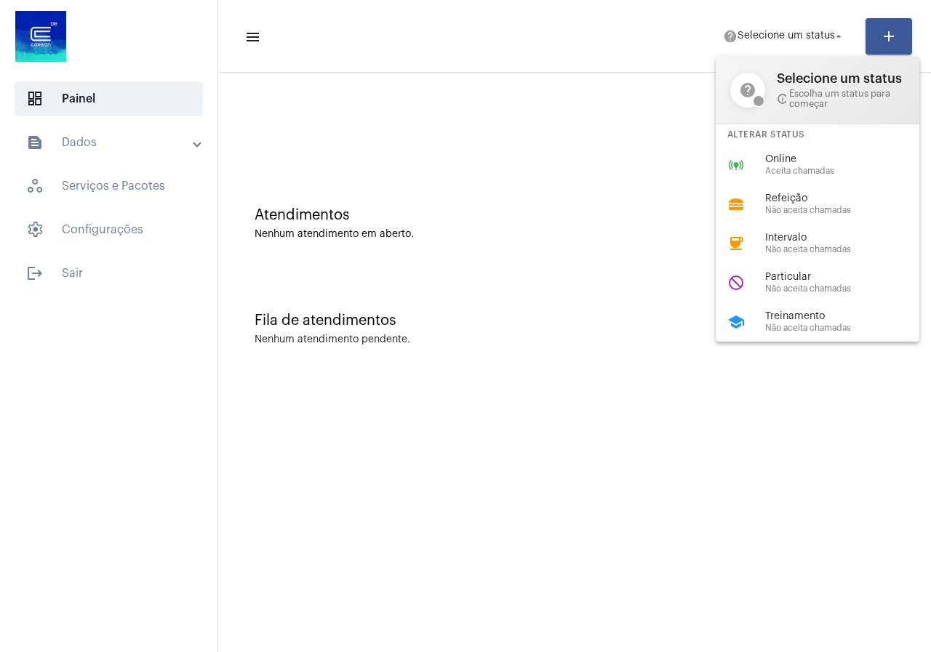
click at [511, 377] on div at bounding box center [465, 326] width 931 height 652
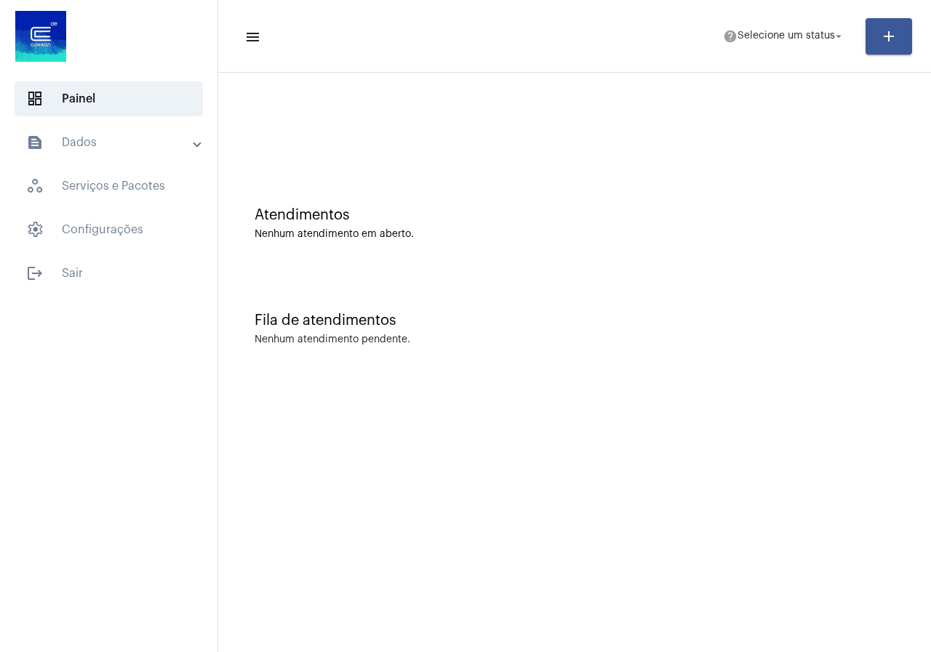
click at [106, 134] on mat-panel-title "text_snippet_outlined Dados" at bounding box center [110, 142] width 168 height 17
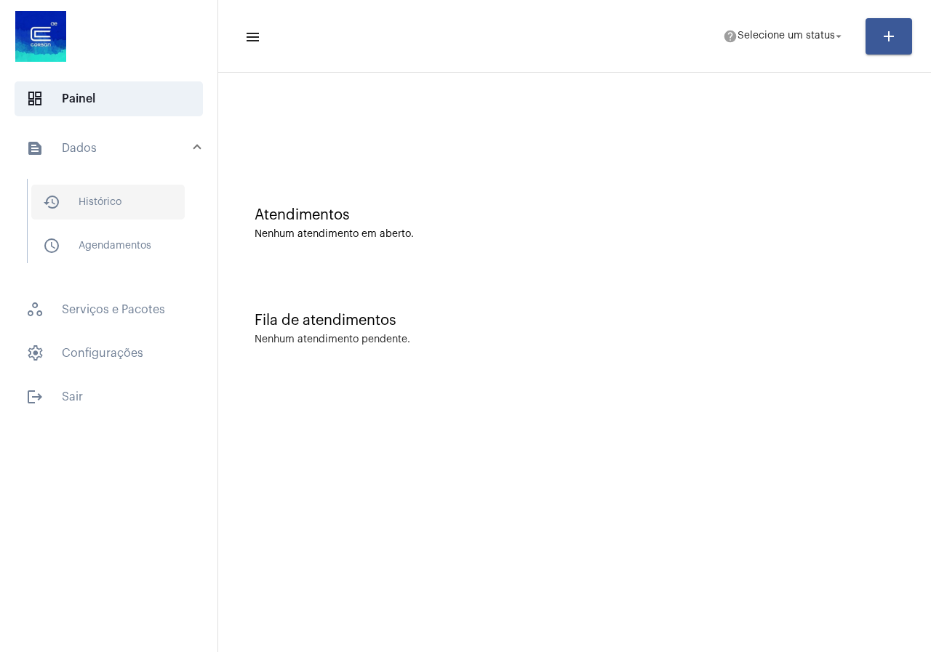
click at [154, 211] on span "history_outlined Histórico" at bounding box center [107, 202] width 153 height 35
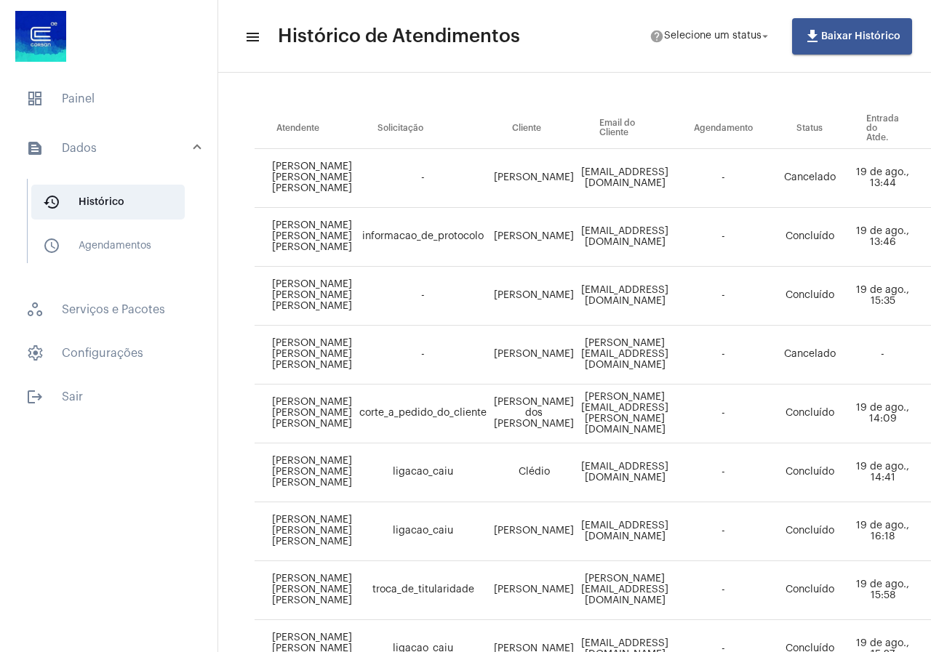
scroll to position [218, 0]
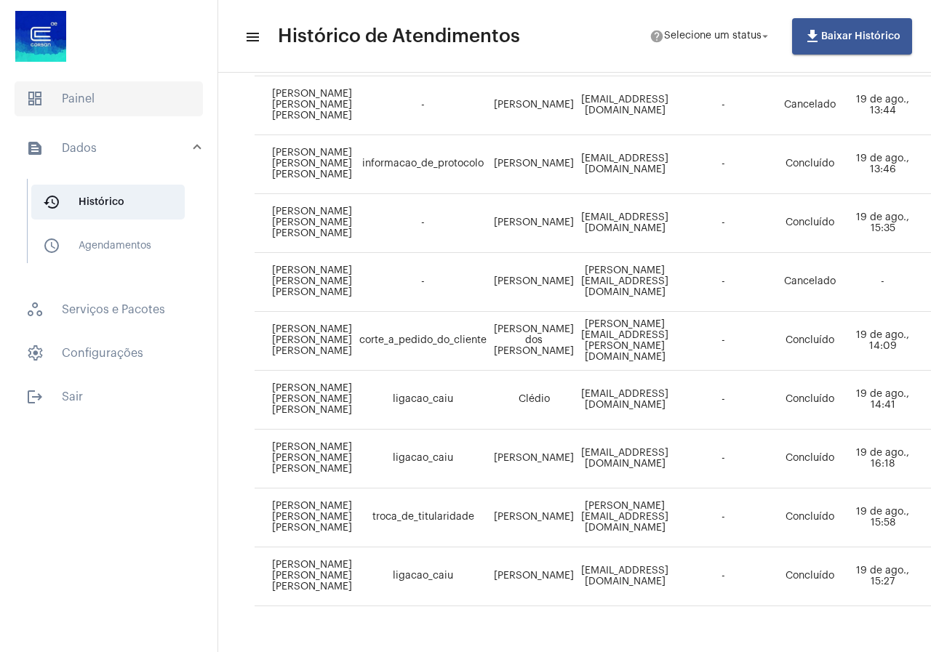
click at [91, 108] on span "dashboard Painel" at bounding box center [109, 98] width 188 height 35
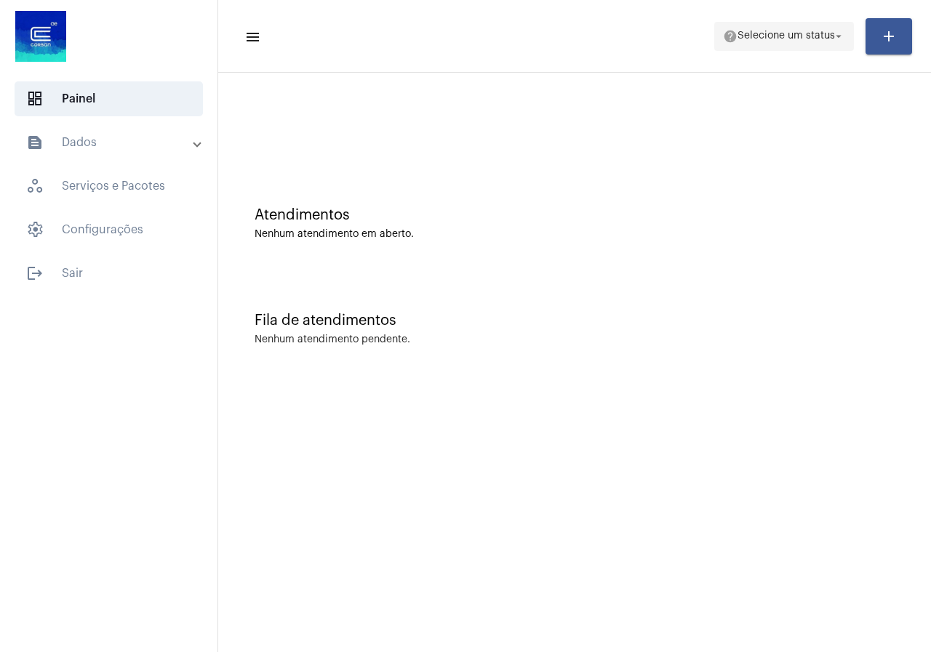
click at [785, 36] on span "Selecione um status" at bounding box center [786, 36] width 97 height 10
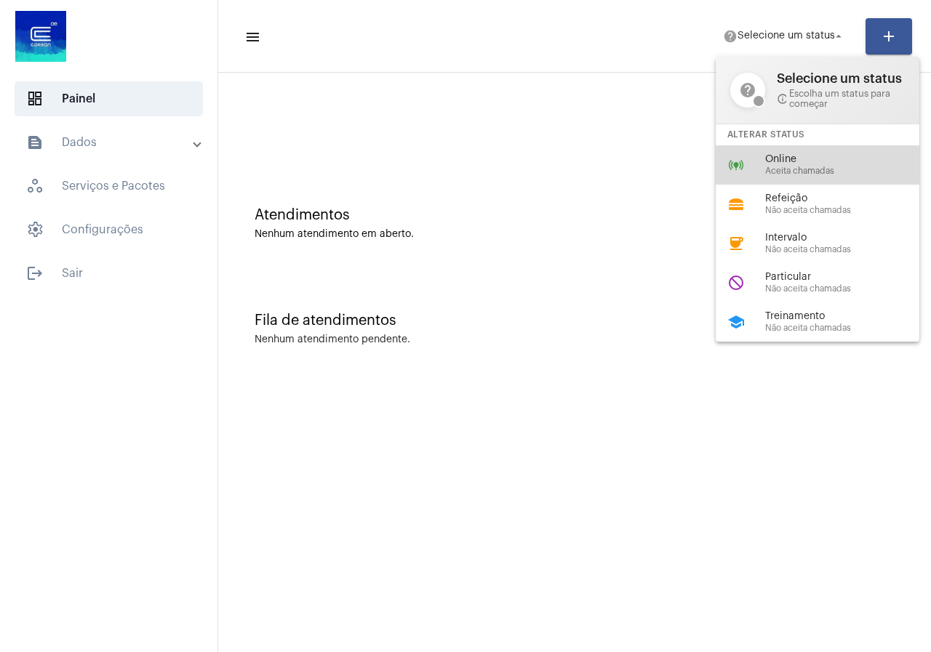
click at [805, 147] on div "online_prediction Online Aceita chamadas" at bounding box center [829, 164] width 227 height 39
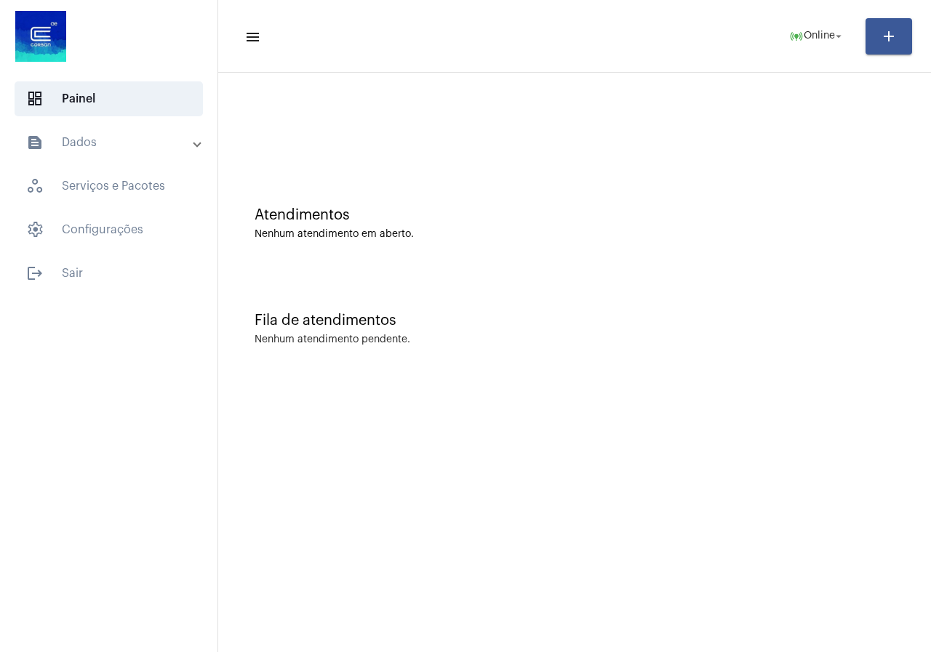
click at [96, 130] on mat-expansion-panel-header "text_snippet_outlined Dados" at bounding box center [113, 142] width 209 height 35
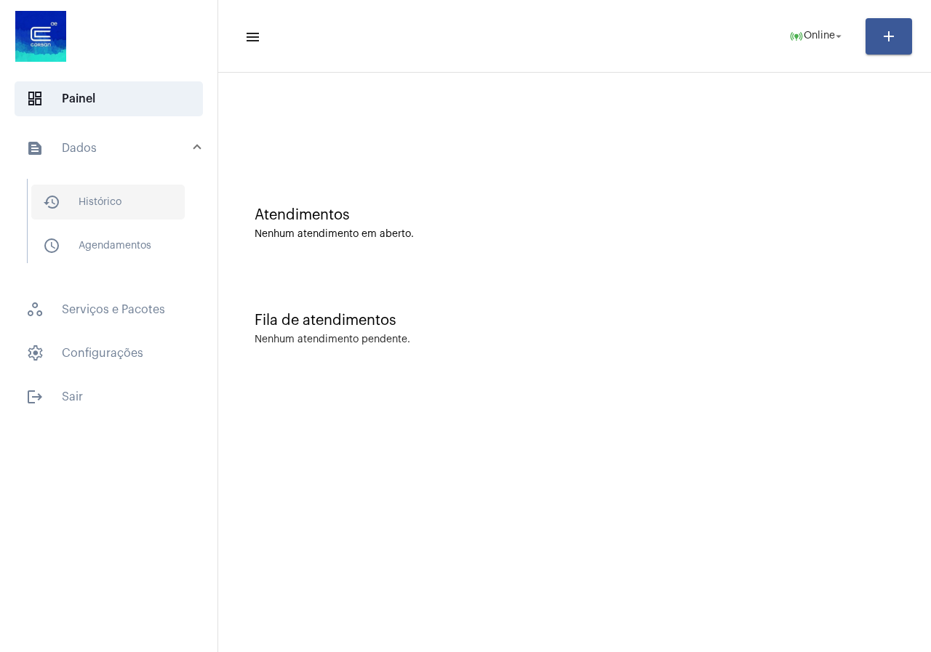
click at [124, 197] on span "history_outlined Histórico" at bounding box center [107, 202] width 153 height 35
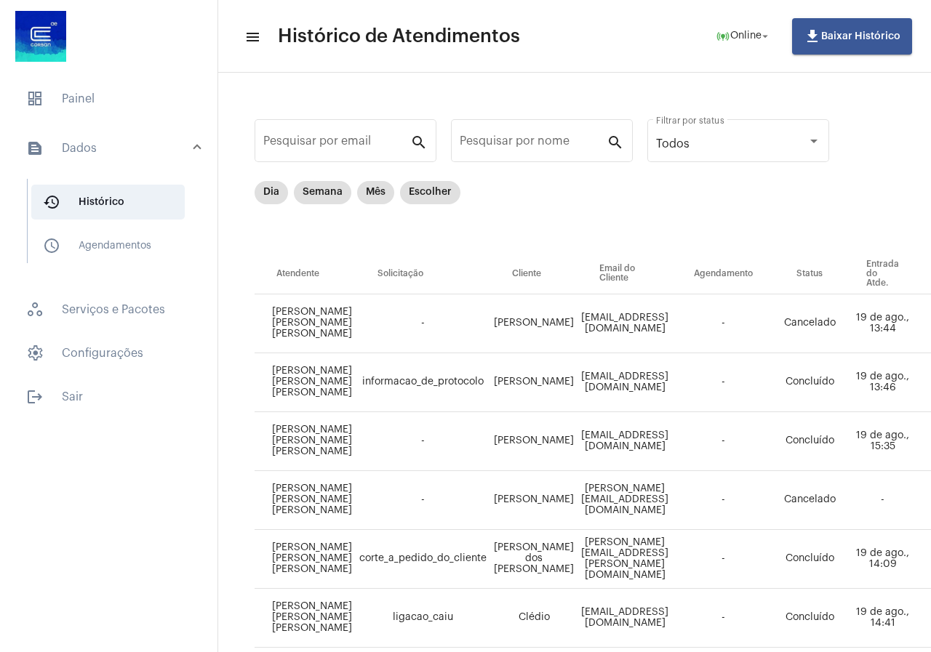
click at [125, 139] on mat-expansion-panel-header "text_snippet_outlined Dados" at bounding box center [113, 148] width 209 height 47
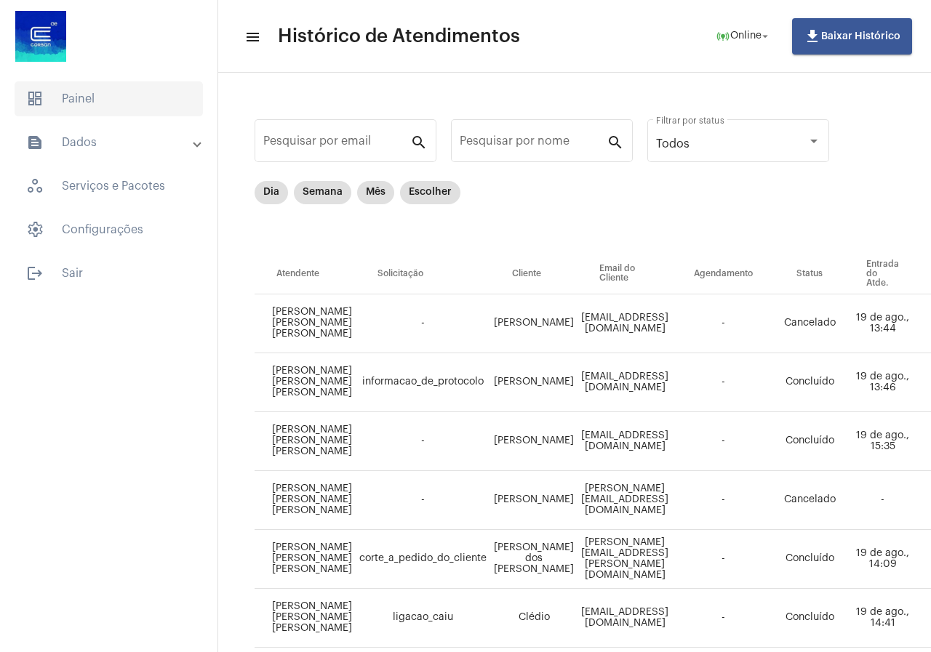
click at [118, 97] on span "dashboard Painel" at bounding box center [109, 98] width 188 height 35
